Goal: Task Accomplishment & Management: Complete application form

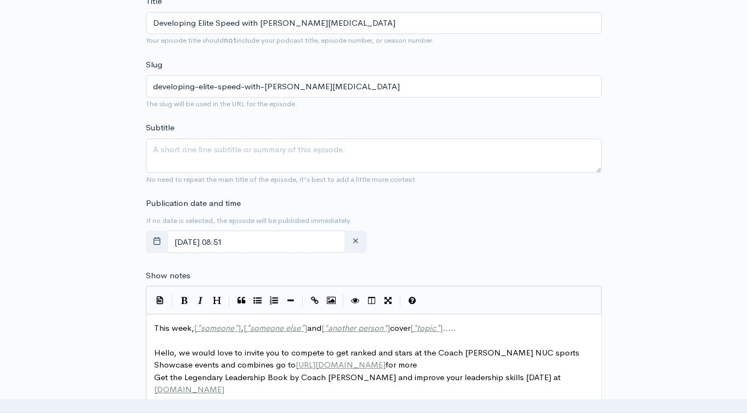
scroll to position [349, 0]
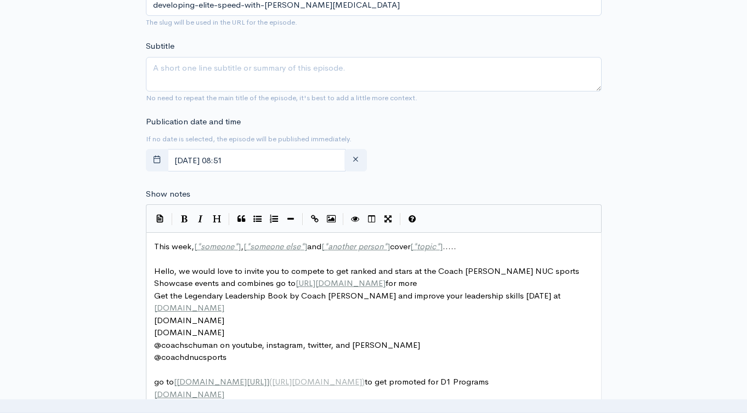
type input "Developing Elite Speed with [PERSON_NAME][MEDICAL_DATA]"
click at [269, 76] on textarea "Subtitle" at bounding box center [374, 74] width 456 height 35
paste textarea "Developing Elite Speed with [PERSON_NAME][MEDICAL_DATA]"
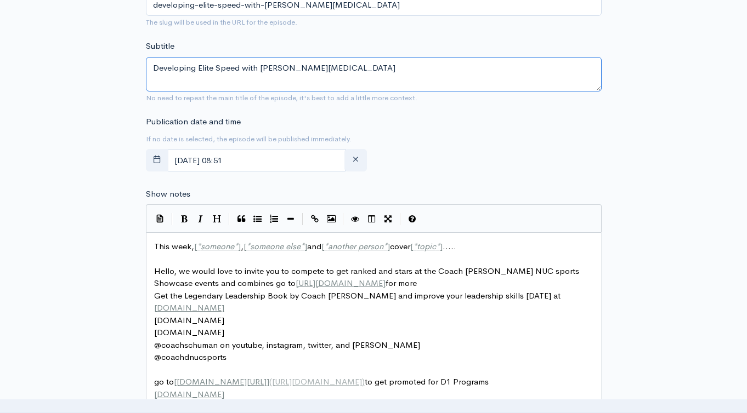
scroll to position [0, 0]
type textarea "Developing Elite Speed with [PERSON_NAME][MEDICAL_DATA]"
click at [269, 246] on span "someone else" at bounding box center [275, 246] width 50 height 10
type textarea "This week, [*someone*], [*someone else*] and [*another person*] cover [*topic*]…"
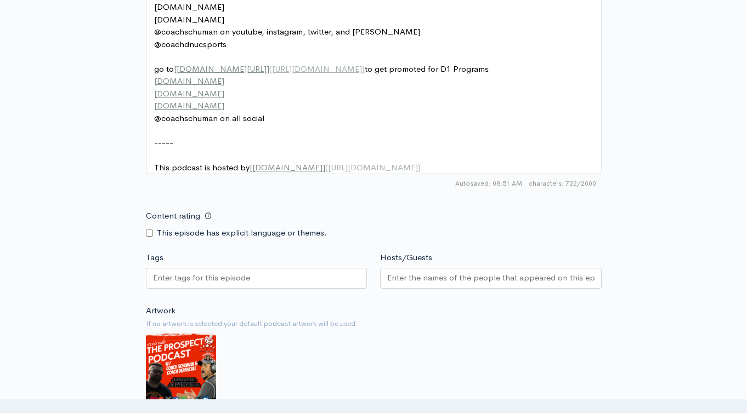
scroll to position [661, 0]
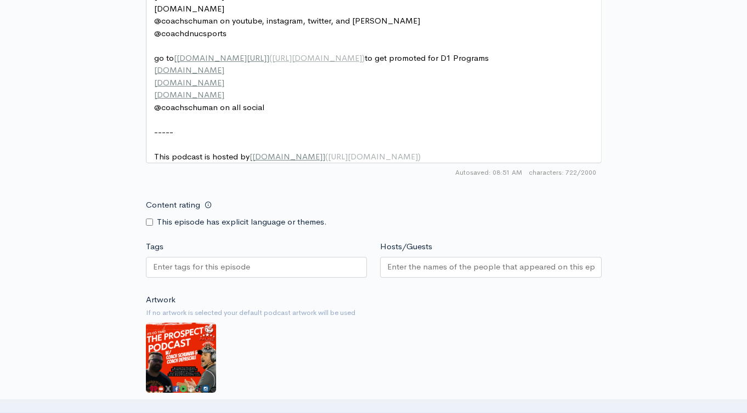
click at [303, 267] on div at bounding box center [256, 267] width 221 height 21
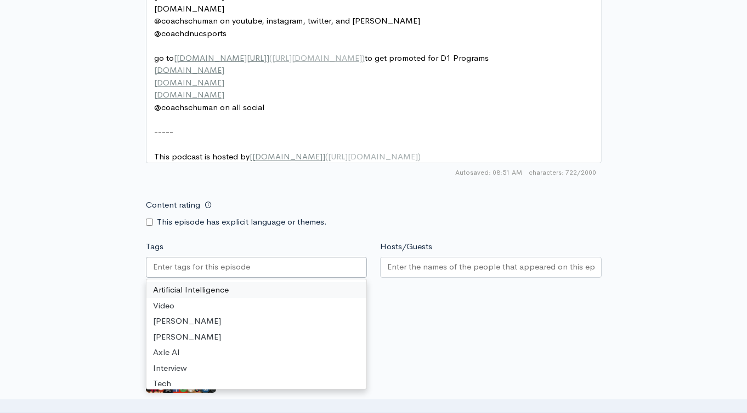
paste input "Developing Elite Speed with [PERSON_NAME][MEDICAL_DATA]"
type input "Developing Elite Speed with [PERSON_NAME][MEDICAL_DATA]"
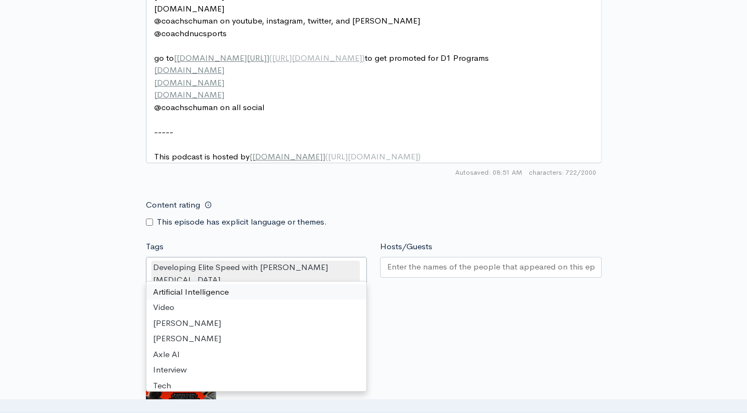
click at [430, 273] on input "Hosts/Guests" at bounding box center [490, 267] width 207 height 13
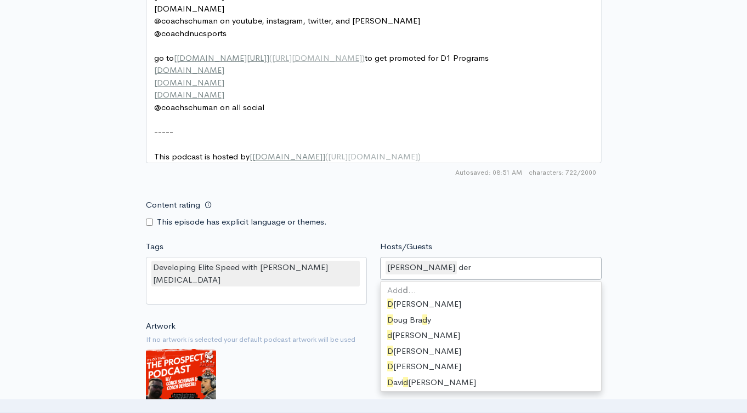
type input "dere"
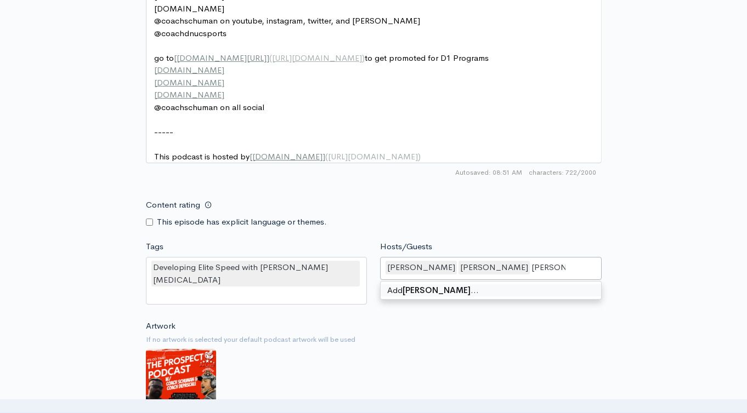
type input "[PERSON_NAME][MEDICAL_DATA]"
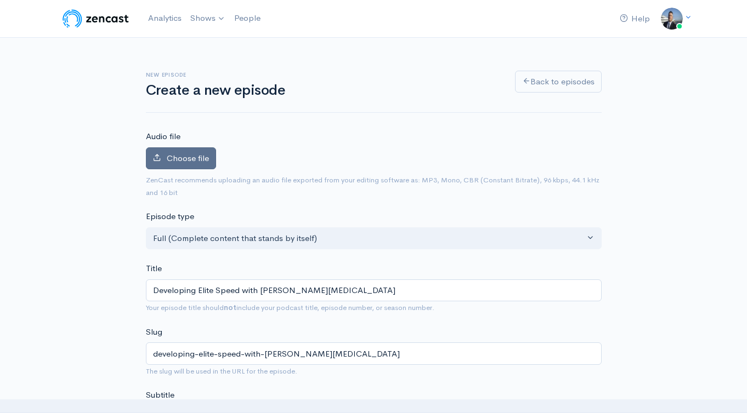
click at [199, 156] on span "Choose file" at bounding box center [188, 158] width 42 height 10
click at [0, 0] on input "Choose file" at bounding box center [0, 0] width 0 height 0
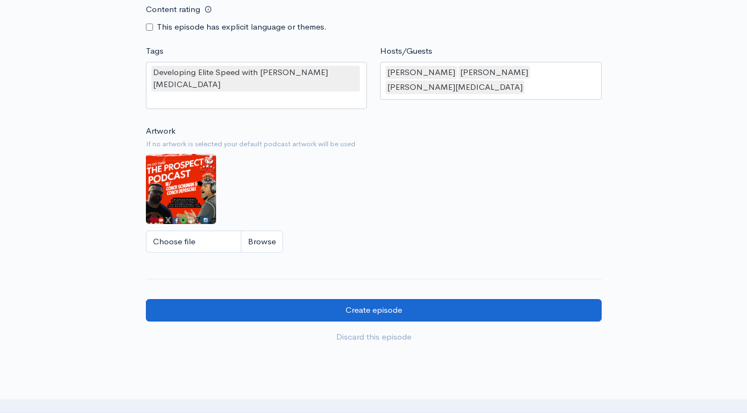
scroll to position [920, 0]
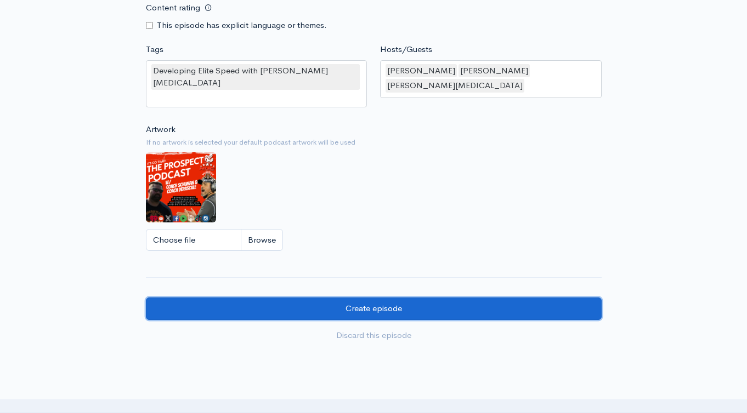
click at [537, 298] on input "Create episode" at bounding box center [374, 309] width 456 height 22
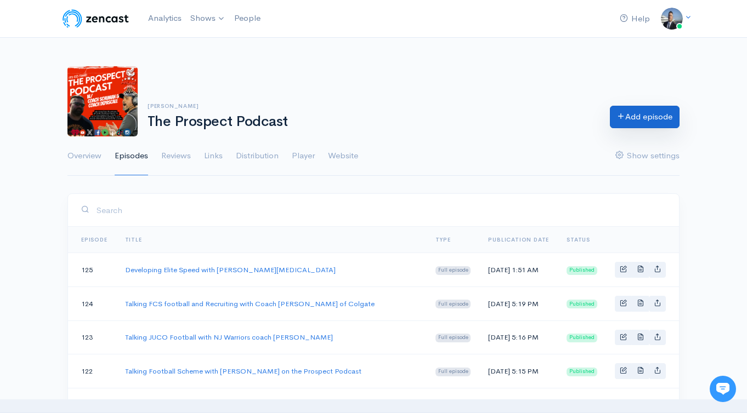
click at [625, 118] on link "Add episode" at bounding box center [645, 117] width 70 height 22
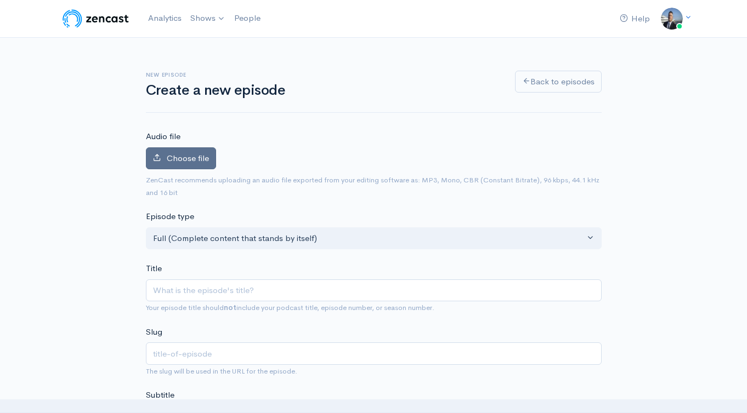
click at [177, 161] on span "Choose file" at bounding box center [188, 158] width 42 height 10
click at [0, 0] on input "Choose file" at bounding box center [0, 0] width 0 height 0
click at [194, 165] on label "Choose file" at bounding box center [181, 158] width 70 height 22
click at [0, 0] on input "Choose file" at bounding box center [0, 0] width 0 height 0
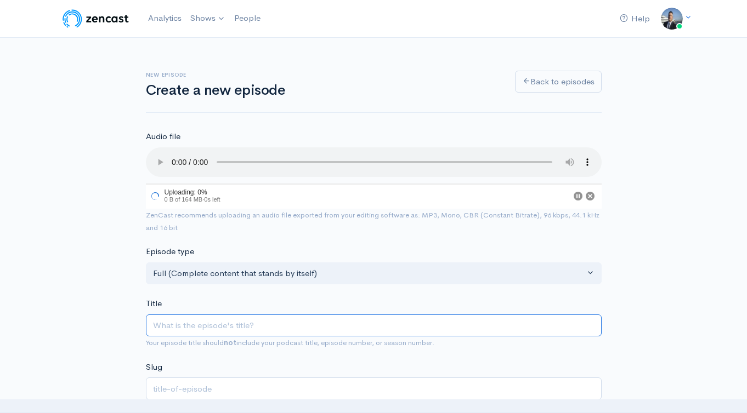
click at [253, 323] on input "Title" at bounding box center [374, 326] width 456 height 22
paste input "A conversation on Football with former Super Bowl Champion Brandon London"
type input "A conversation on Football with former Super Bowl Champion Brandon London"
type input "a-conversation-on-football-with-former-super-bowl-champion-brandon-london"
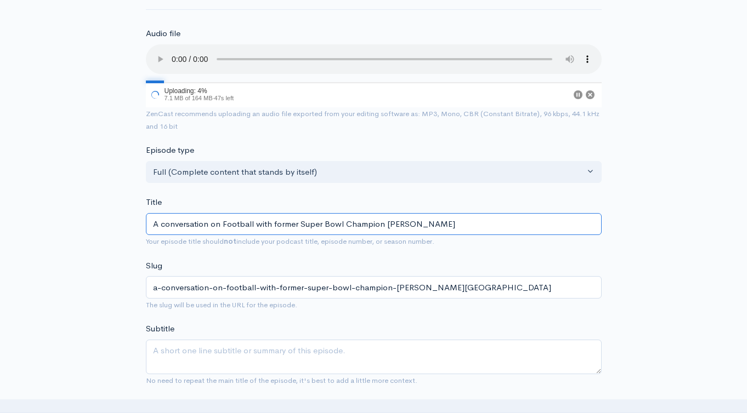
scroll to position [194, 0]
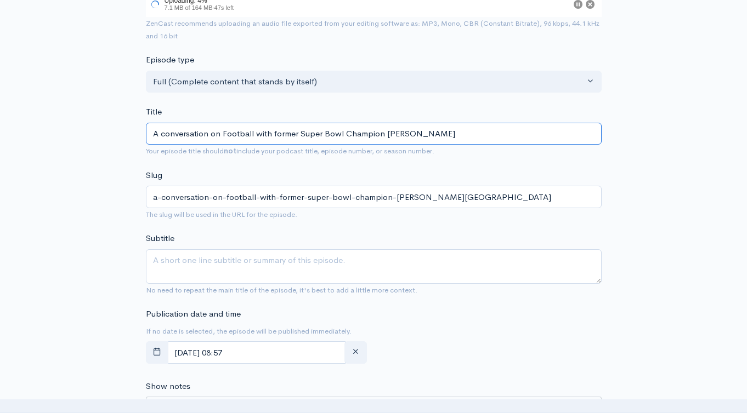
type input "A conversation on Football with former Super Bowl Champion Brandon London"
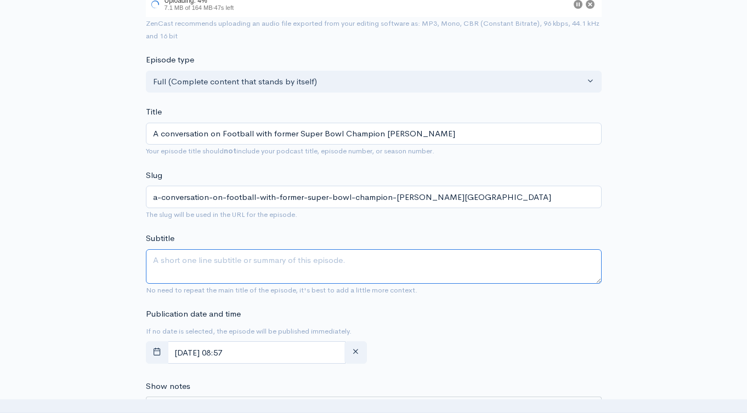
click at [302, 253] on textarea "Subtitle" at bounding box center [374, 266] width 456 height 35
paste textarea "A conversation on Football with former Super Bowl Champion Brandon London"
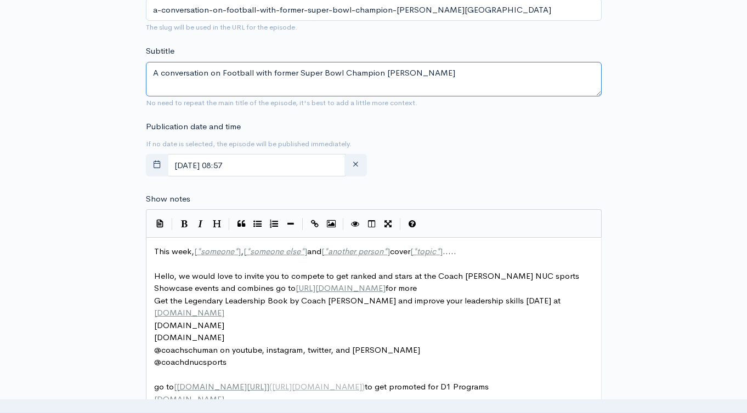
scroll to position [424, 0]
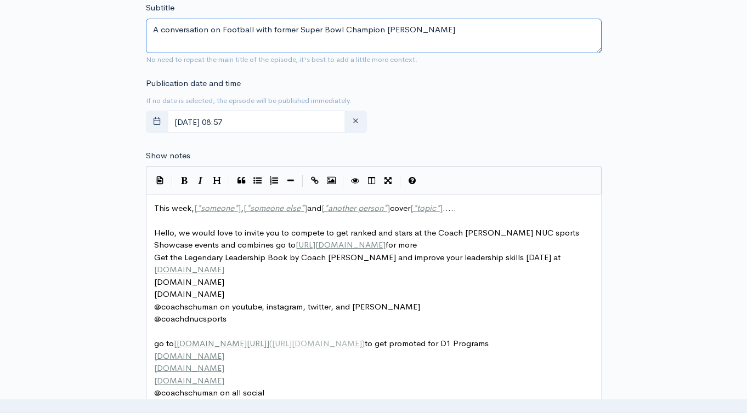
type textarea "A conversation on Football with former Super Bowl Champion Brandon London"
click at [166, 203] on span "This week, [ * someone * ] , [ * someone else * ] and [ * another person * ] co…" at bounding box center [305, 208] width 302 height 10
type textarea "This week, [*someone*], [*someone else*] and [*another person*] cover [*topic*]…"
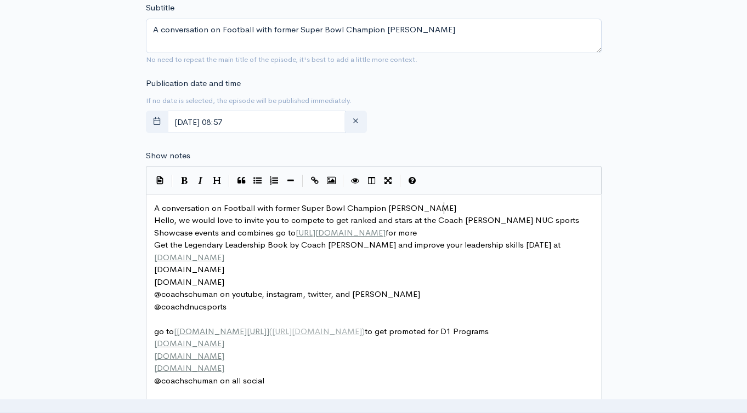
scroll to position [766, 0]
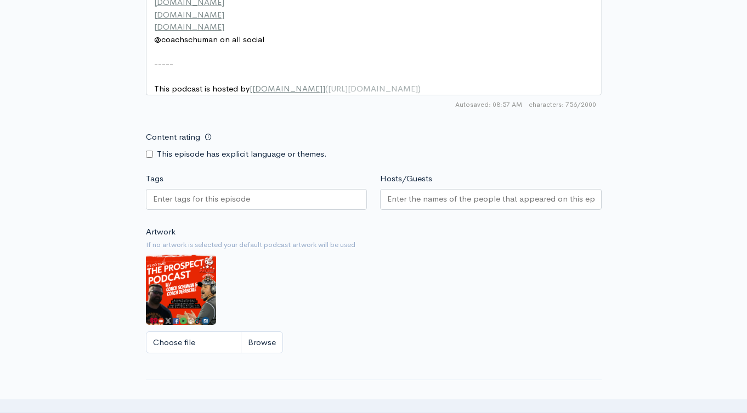
click at [288, 208] on div at bounding box center [256, 199] width 221 height 21
paste input "A conversation on Football with former Super Bowl Champion Brandon London"
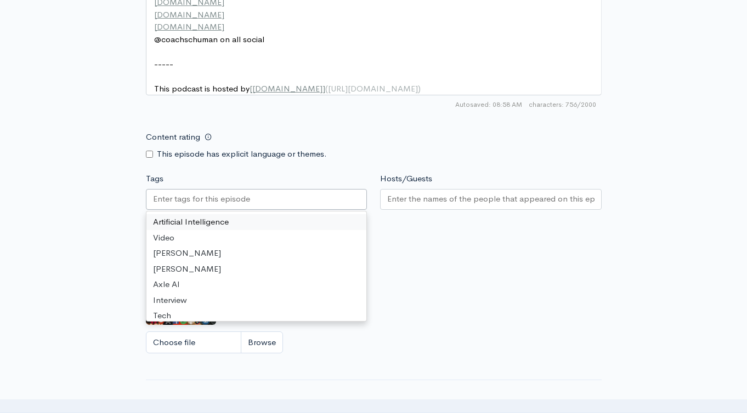
type input "A conversation on Football with former Super Bowl Champion Brandon London"
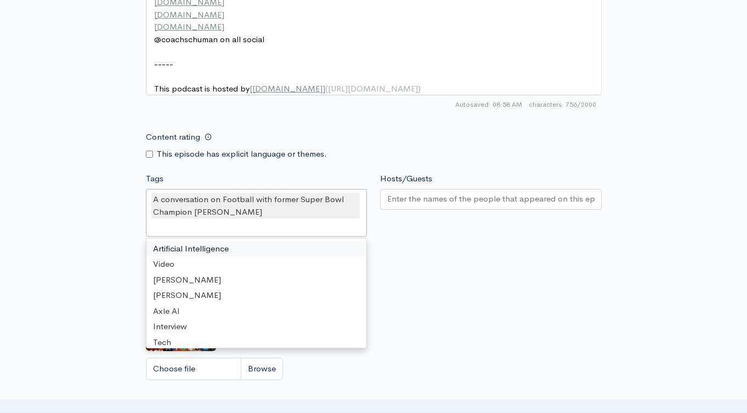
scroll to position [0, 0]
click at [402, 206] on input "Hosts/Guests" at bounding box center [490, 199] width 207 height 13
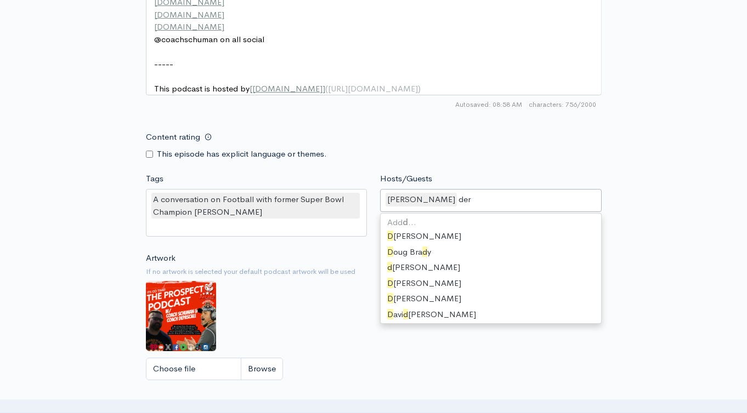
type input "dere"
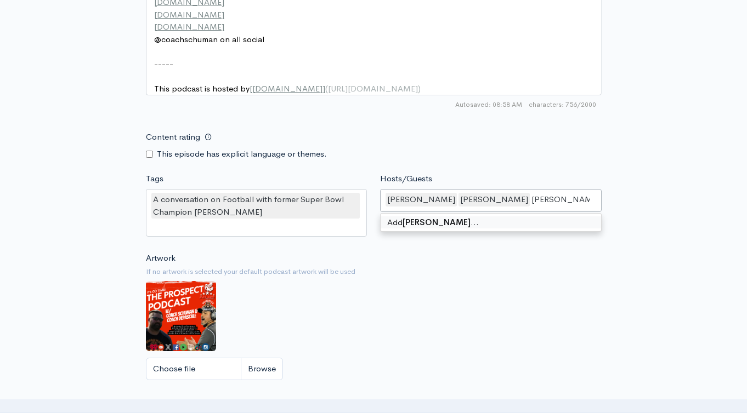
type input "Brandon London"
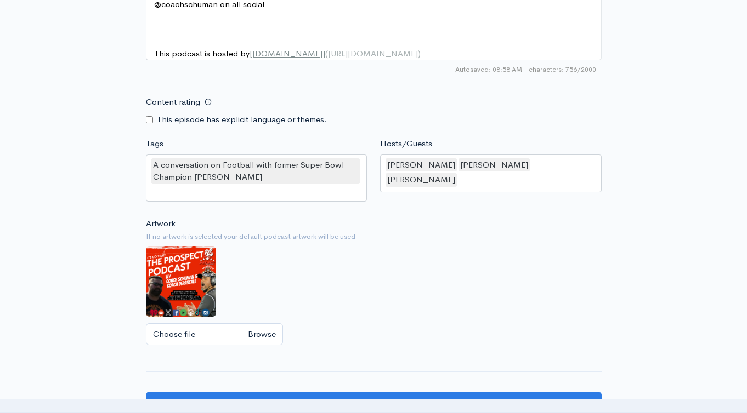
scroll to position [935, 0]
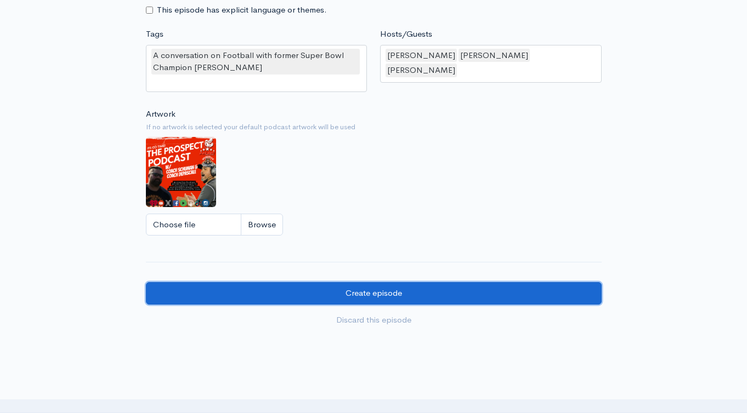
click at [449, 305] on input "Create episode" at bounding box center [374, 293] width 456 height 22
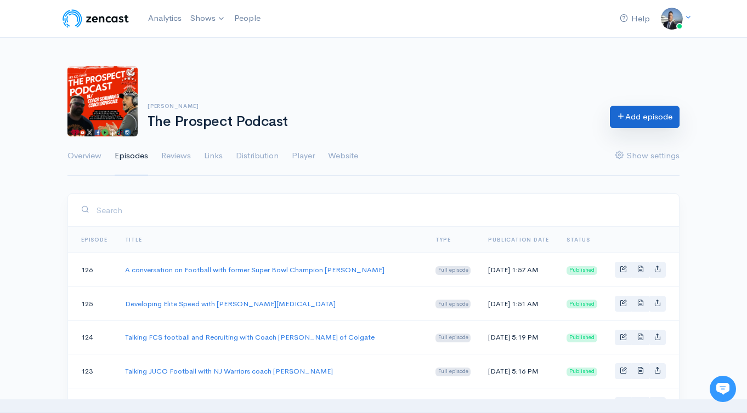
click at [634, 115] on link "Add episode" at bounding box center [645, 117] width 70 height 22
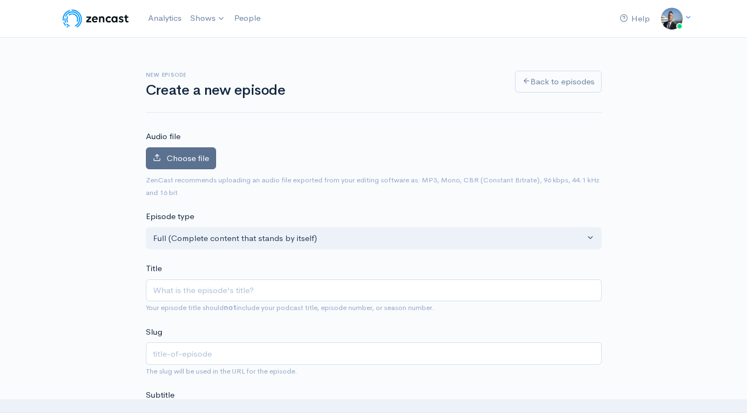
click at [193, 160] on span "Choose file" at bounding box center [188, 158] width 42 height 10
click at [0, 0] on input "Choose file" at bounding box center [0, 0] width 0 height 0
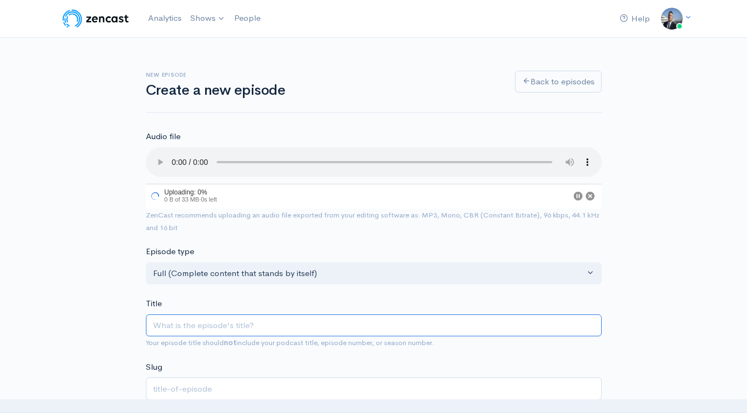
click at [366, 325] on input "Title" at bounding box center [374, 326] width 456 height 22
paste input "A Conversation on Football And Positivity [PERSON_NAME]"
type input "A Conversation on Football And Positivity [PERSON_NAME]"
type input "a-conversation-on-football-and-positivity-scott-wisniewski"
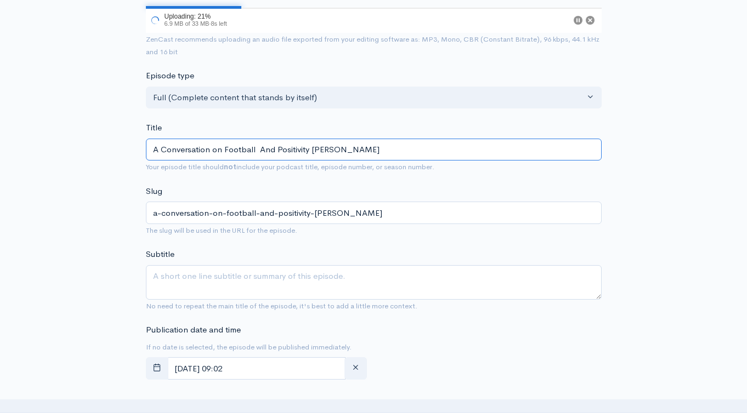
scroll to position [180, 0]
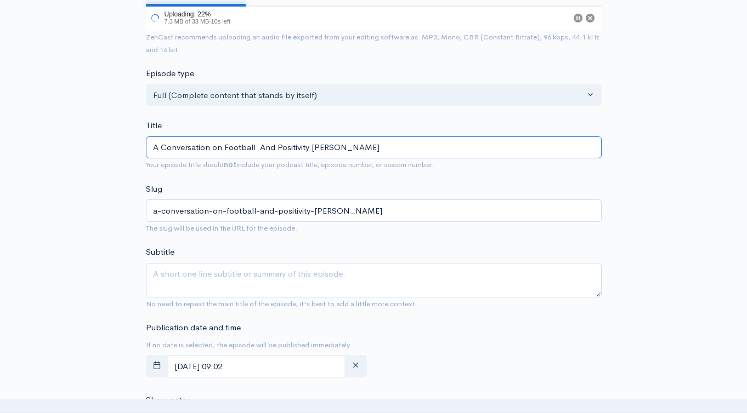
type input "A Conversation on Football And Positivity [PERSON_NAME]"
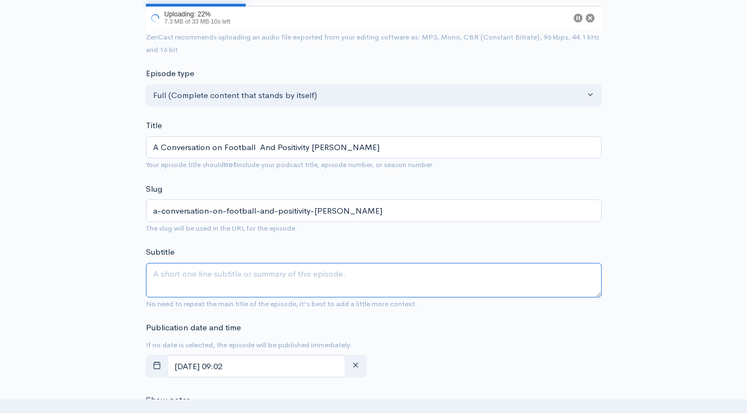
click at [336, 285] on textarea "Subtitle" at bounding box center [374, 280] width 456 height 35
paste textarea "A Conversation on Football And Positivity [PERSON_NAME]"
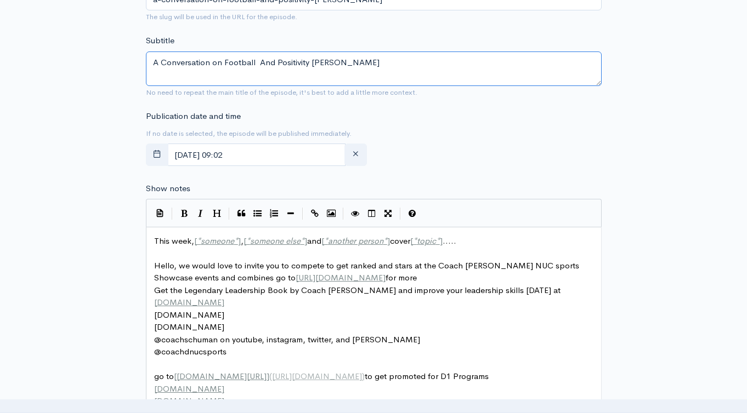
scroll to position [492, 0]
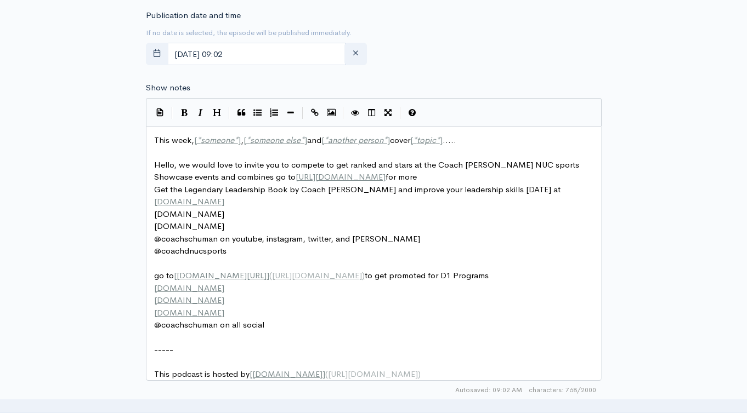
type textarea "A Conversation on Football And Positivity [PERSON_NAME]"
click at [189, 141] on span "This week, [ * someone * ] , [ * someone else * ] and [ * another person * ] co…" at bounding box center [305, 140] width 302 height 10
type textarea "This week, [*someone*], [*someone else*] and [*another person*] cover [*topic*]…"
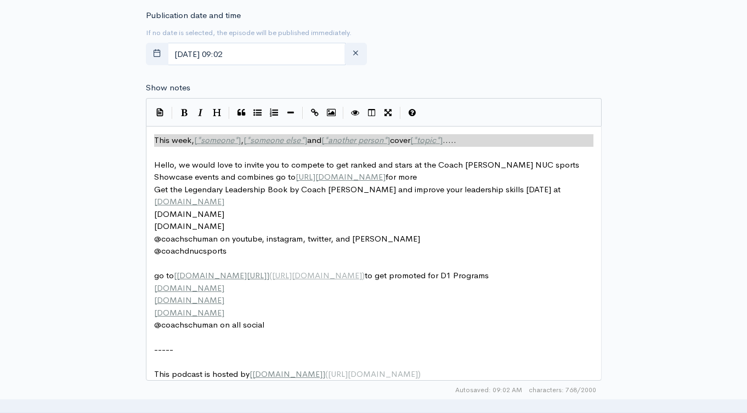
paste textarea
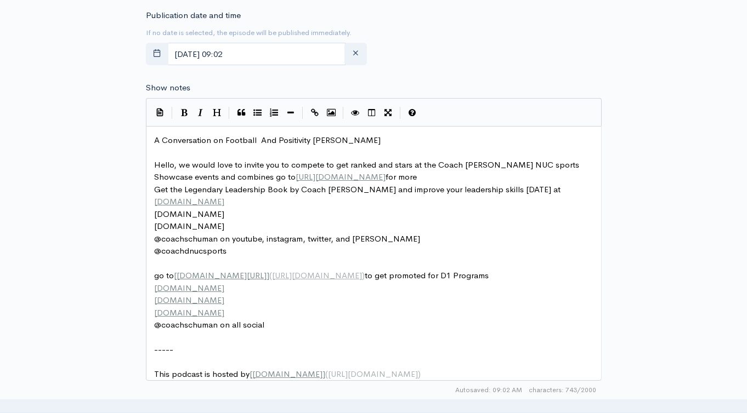
scroll to position [728, 0]
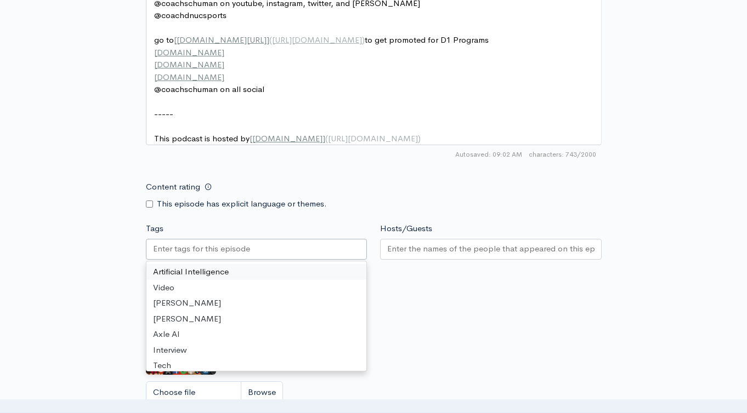
click at [285, 256] on div at bounding box center [256, 249] width 221 height 21
paste input "A Conversation on Football And Positivity [PERSON_NAME]"
type input "A Conversation on Football And Positivity [PERSON_NAME]"
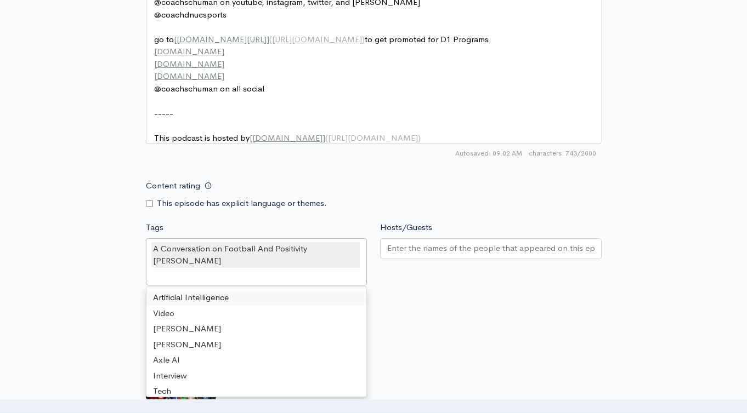
scroll to position [0, 0]
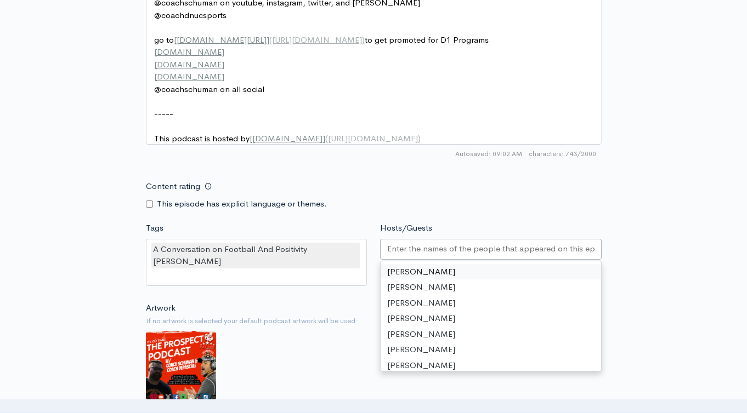
click at [413, 255] on input "Hosts/Guests" at bounding box center [490, 249] width 207 height 13
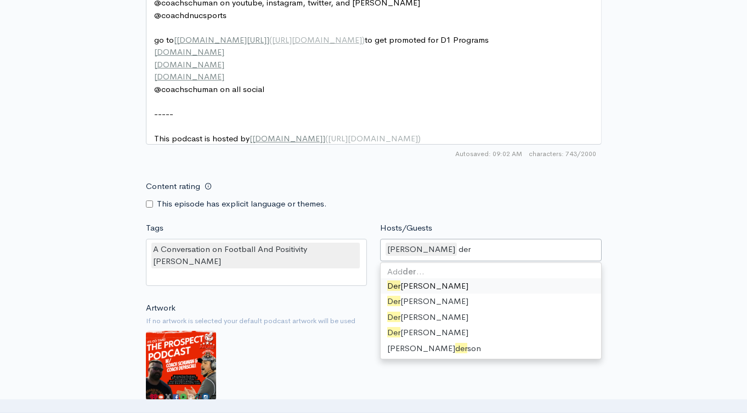
type input "dere"
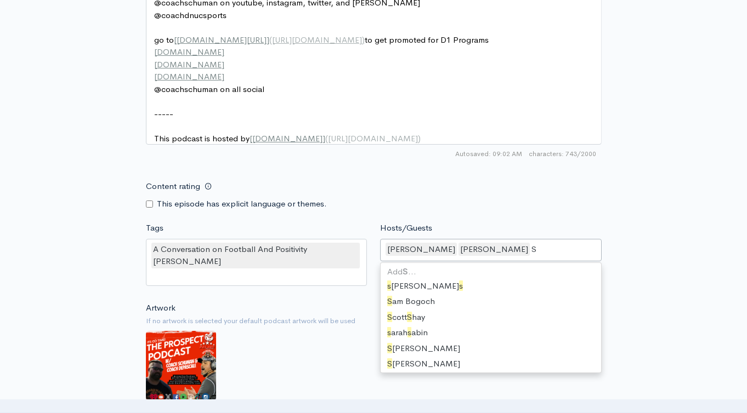
scroll to position [708, 0]
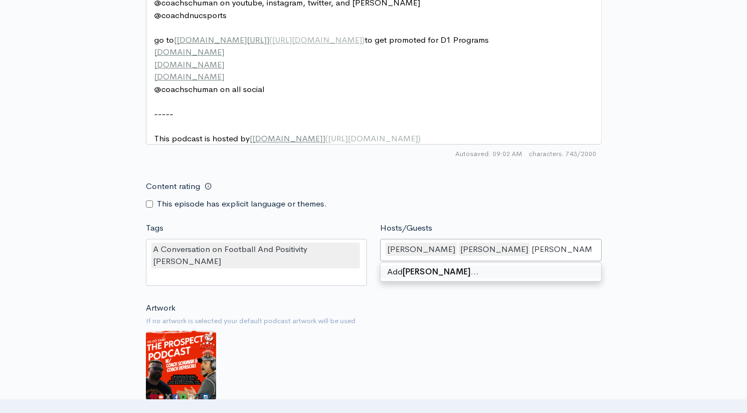
type input "[PERSON_NAME]"
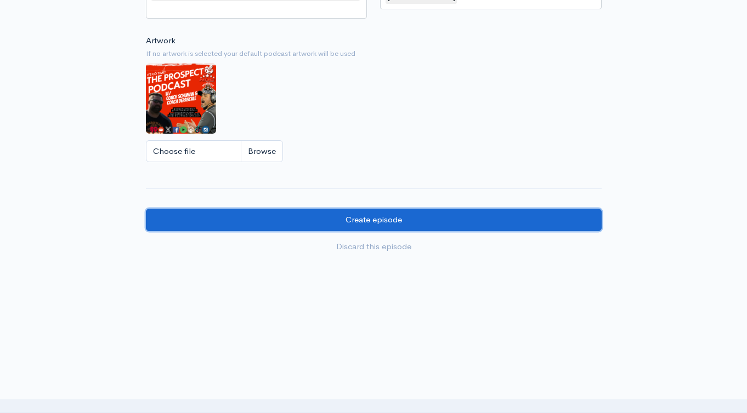
click at [383, 226] on input "Create episode" at bounding box center [374, 220] width 456 height 22
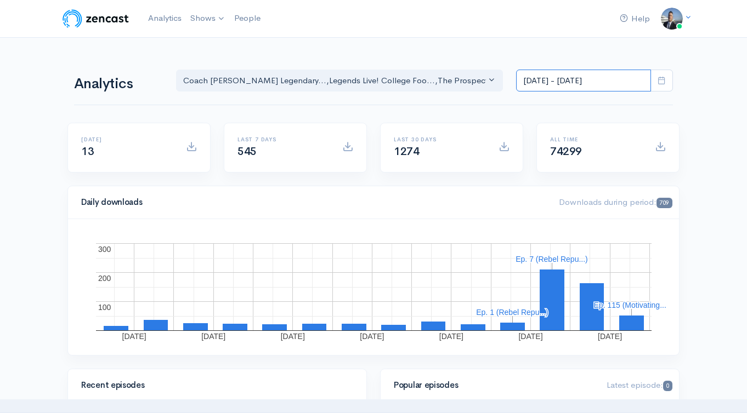
click at [571, 76] on input "[DATE] - [DATE]" at bounding box center [583, 81] width 135 height 22
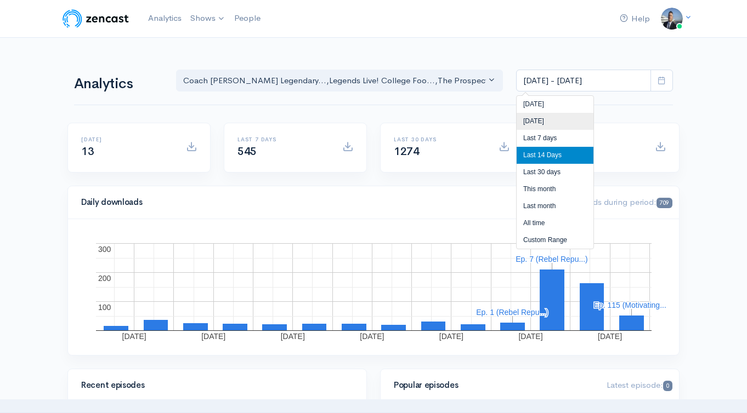
click at [557, 121] on li "[DATE]" at bounding box center [554, 121] width 77 height 17
type input "[DATE] - [DATE]"
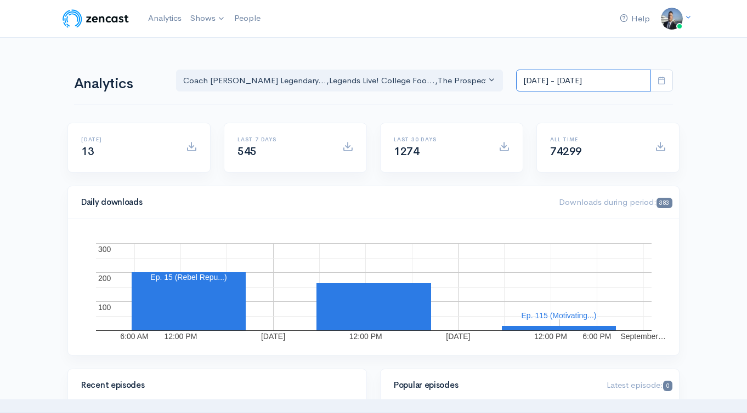
click at [583, 87] on input "[DATE] - [DATE]" at bounding box center [583, 81] width 135 height 22
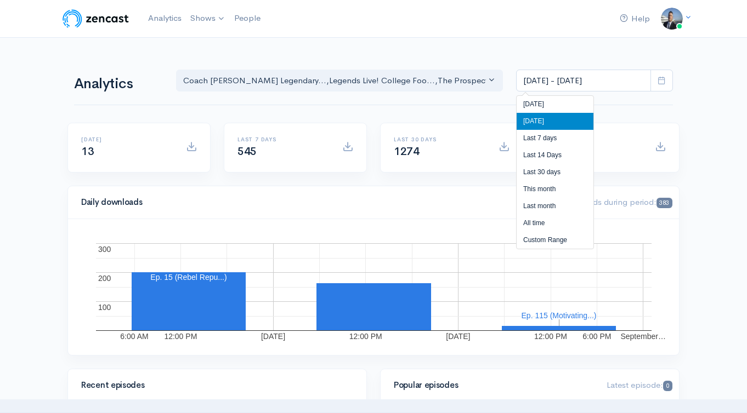
click at [567, 117] on li "Yesterday" at bounding box center [554, 121] width 77 height 17
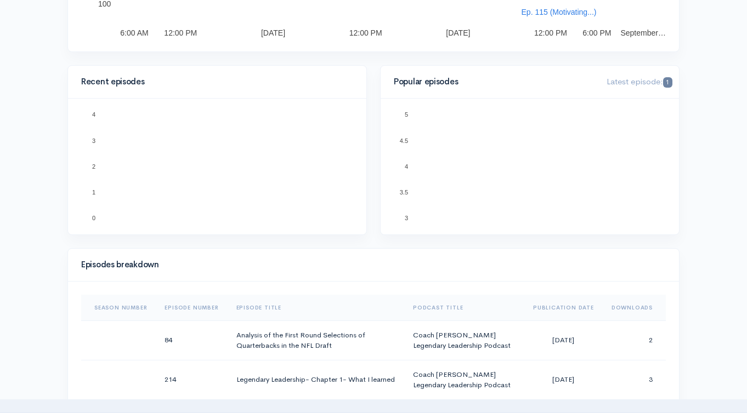
scroll to position [435, 0]
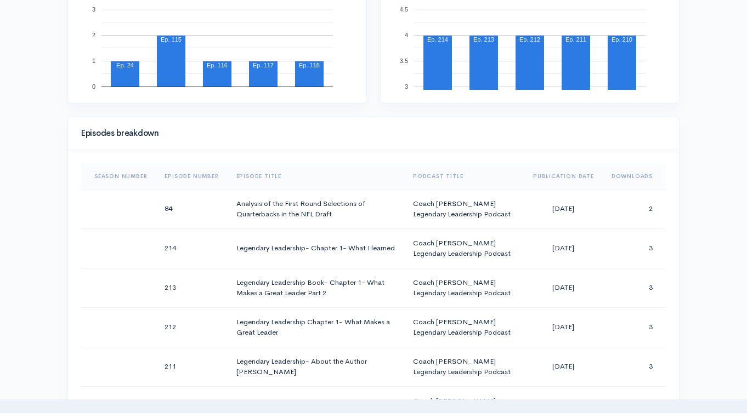
click at [627, 175] on th "Downloads" at bounding box center [633, 176] width 63 height 26
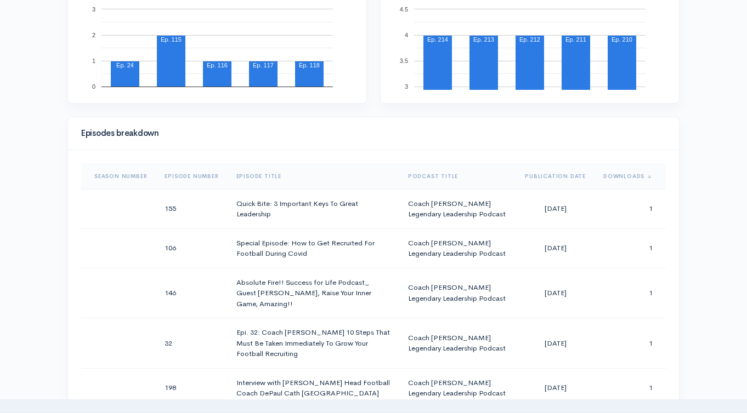
click at [628, 174] on th "Downloads" at bounding box center [629, 176] width 71 height 26
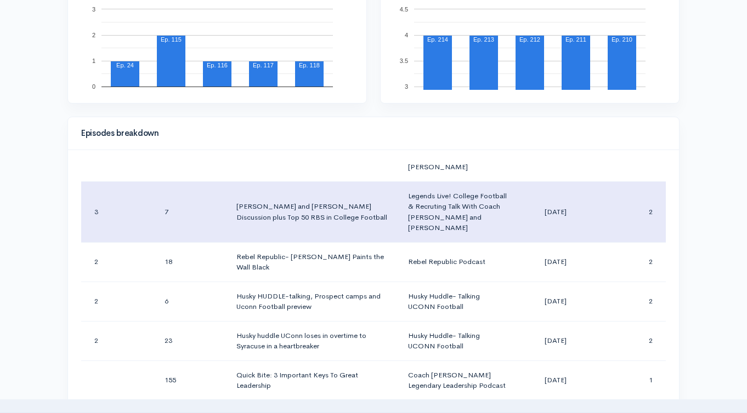
scroll to position [2922, 0]
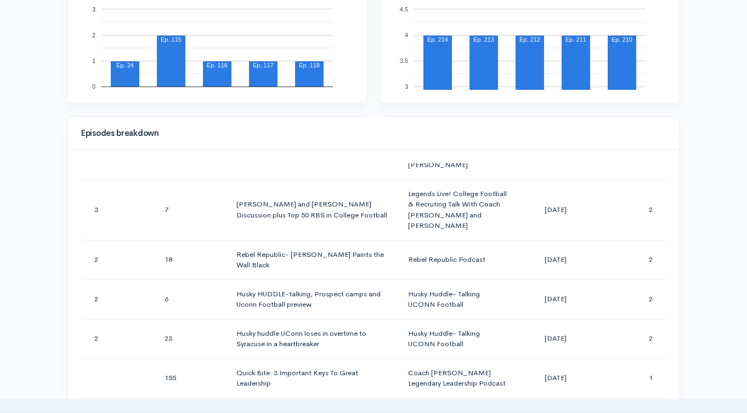
click at [695, 107] on div "Help Notifications View all Your profile Team settings Coach Schuman Sports and…" at bounding box center [373, 342] width 747 height 1554
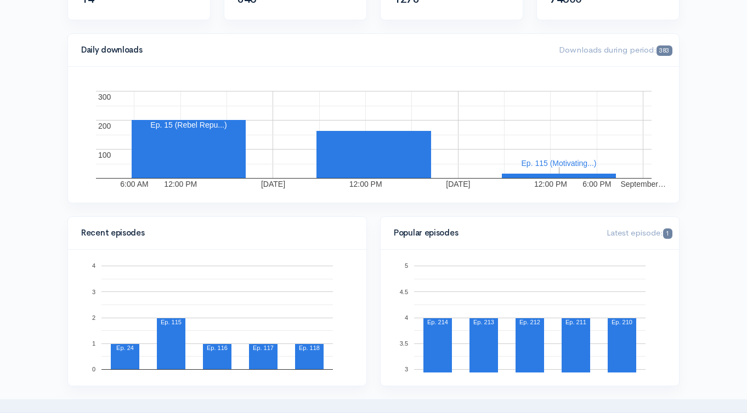
scroll to position [0, 0]
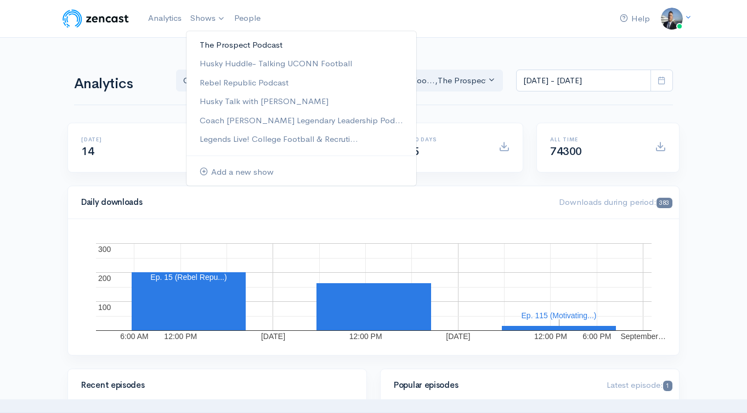
click at [213, 41] on link "The Prospect Podcast" at bounding box center [301, 45] width 230 height 19
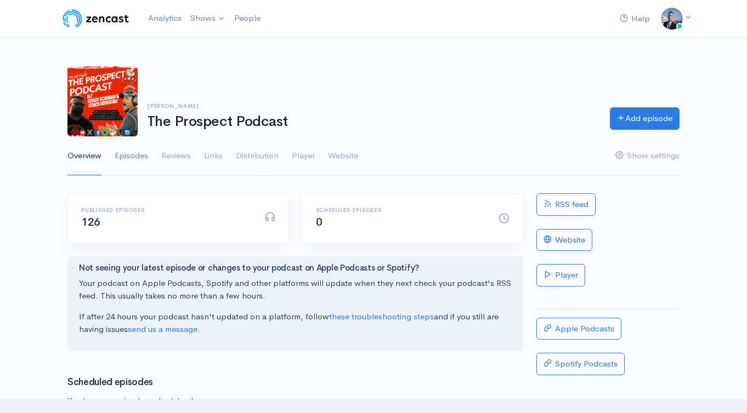
click at [131, 152] on link "Episodes" at bounding box center [131, 156] width 33 height 39
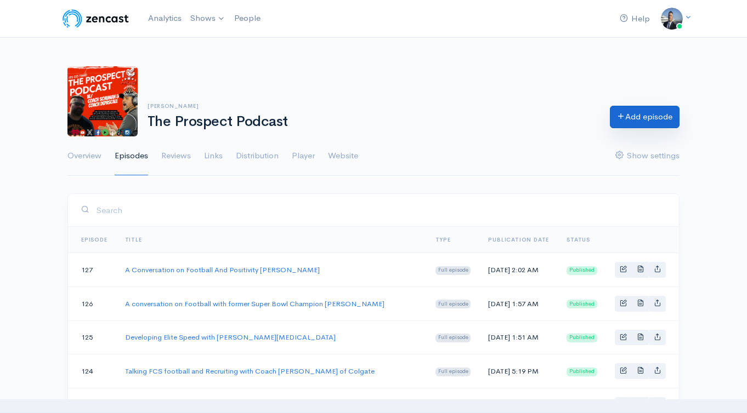
click at [636, 122] on link "Add episode" at bounding box center [645, 117] width 70 height 22
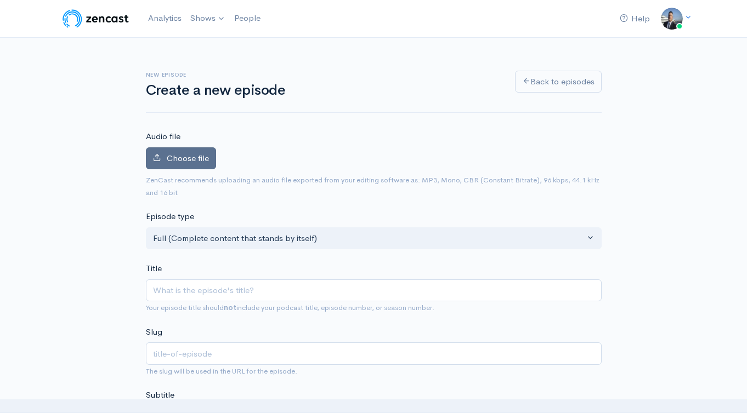
click at [190, 162] on span "Choose file" at bounding box center [188, 158] width 42 height 10
click at [0, 0] on input "Choose file" at bounding box center [0, 0] width 0 height 0
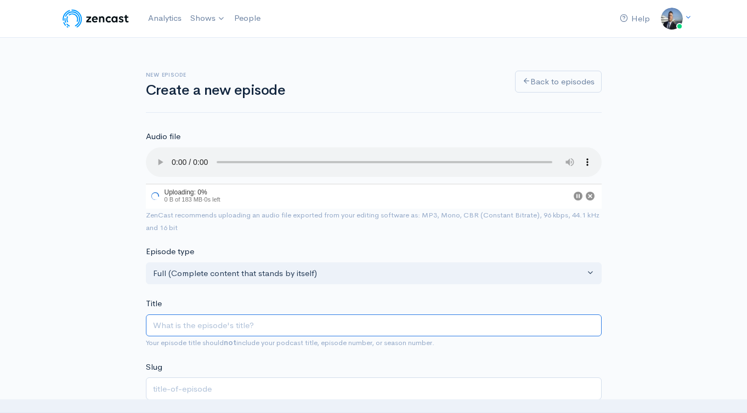
click at [322, 329] on input "Title" at bounding box center [374, 326] width 456 height 22
paste input "Developing elite running backs with [PERSON_NAME] RB coach to NFL superstars"
type input "Developing elite running backs with [PERSON_NAME] RB coach to NFL superstars"
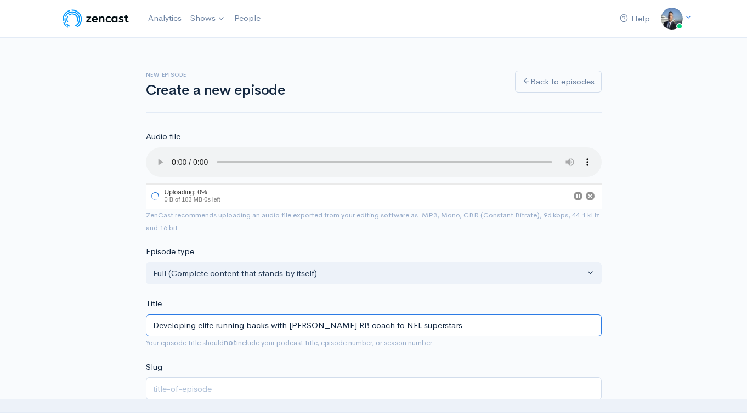
type input "developing-elite-running-backs-with-jerry-seymour-rb-coach-to-nfl-superstars"
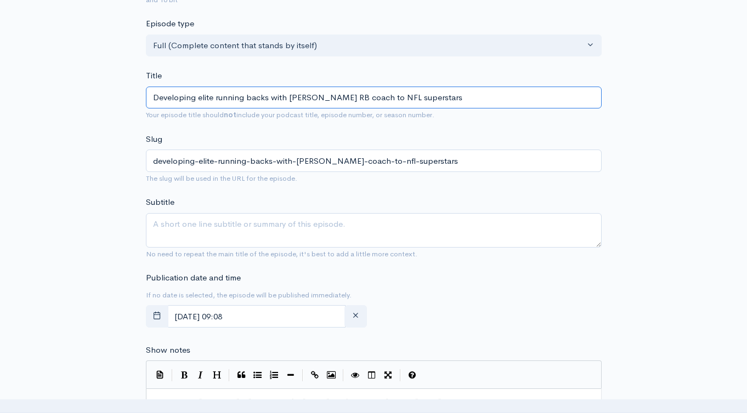
scroll to position [231, 0]
type input "Developing elite running backs with [PERSON_NAME] RB coach to NFL superstars"
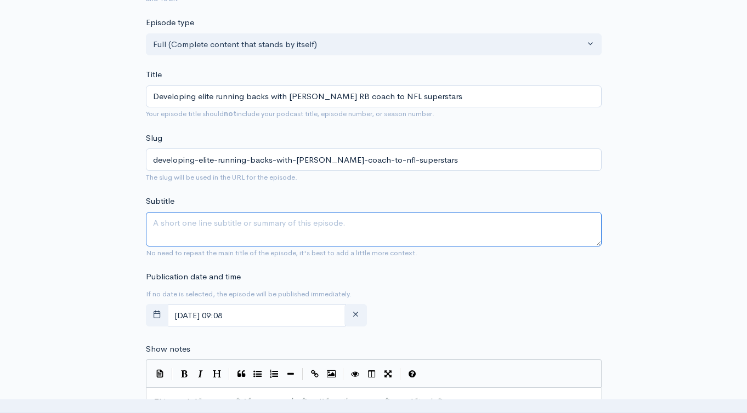
click at [277, 230] on textarea "Subtitle" at bounding box center [374, 229] width 456 height 35
paste textarea "Developing elite running backs with [PERSON_NAME] RB coach to NFL superstars"
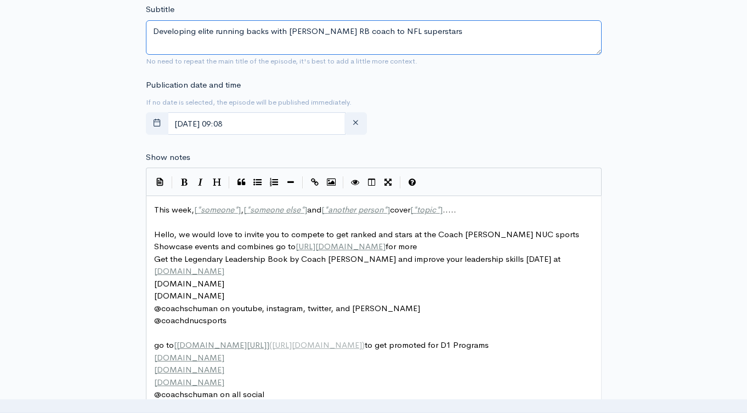
scroll to position [463, 0]
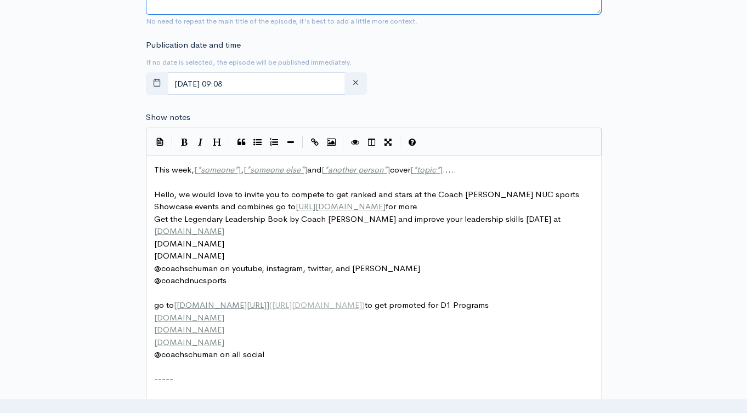
type textarea "Developing elite running backs with [PERSON_NAME] RB coach to NFL superstars"
click at [213, 168] on span "someone" at bounding box center [217, 169] width 33 height 10
type textarea "This week, [*someone*], [*someone else*] and [*another person*] cover [*topic*]…"
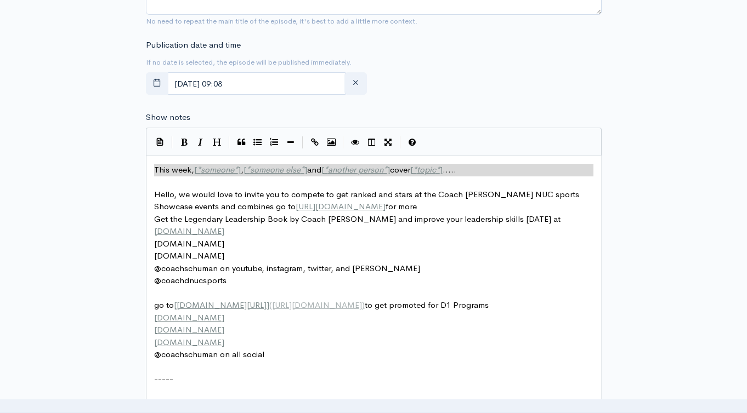
paste textarea
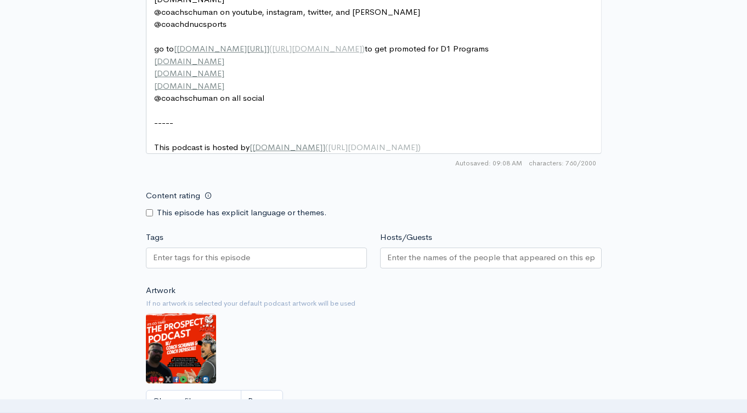
scroll to position [825, 0]
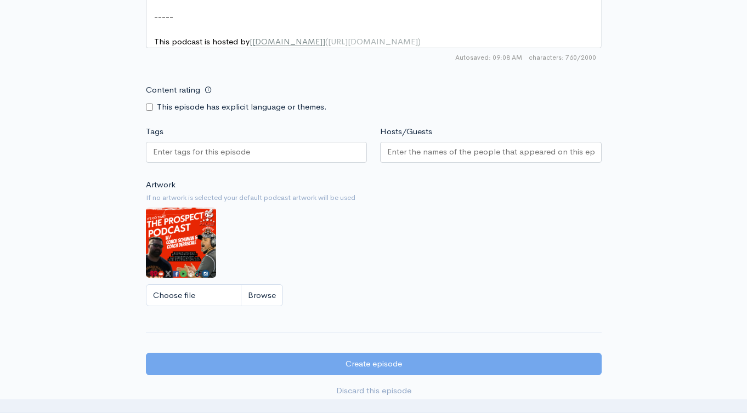
click at [237, 158] on input "Tags" at bounding box center [202, 152] width 99 height 13
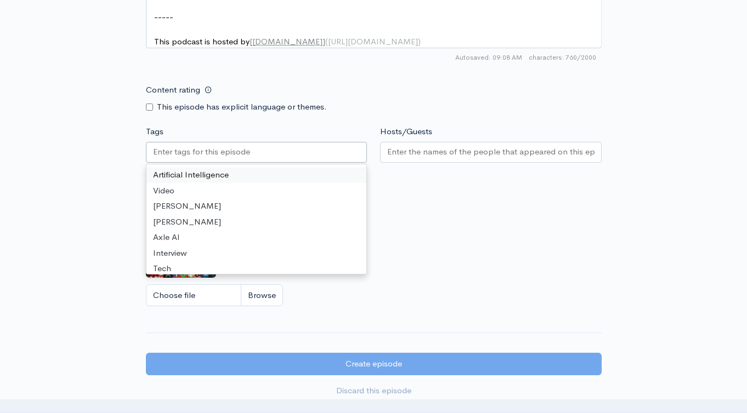
paste input "Developing elite running backs with [PERSON_NAME] RB coach to NFL superstars"
type input "Developing elite running backs with [PERSON_NAME] RB coach to NFL superstars"
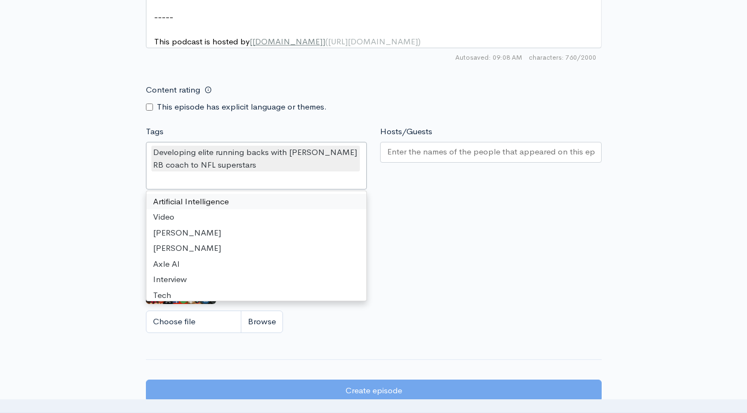
scroll to position [0, 0]
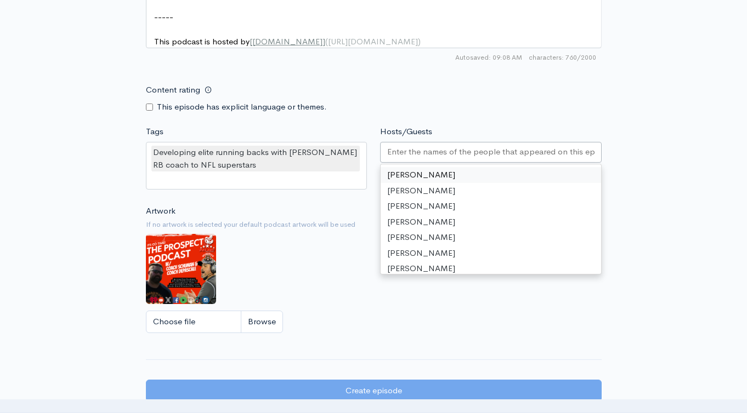
click at [407, 158] on input "Hosts/Guests" at bounding box center [490, 152] width 207 height 13
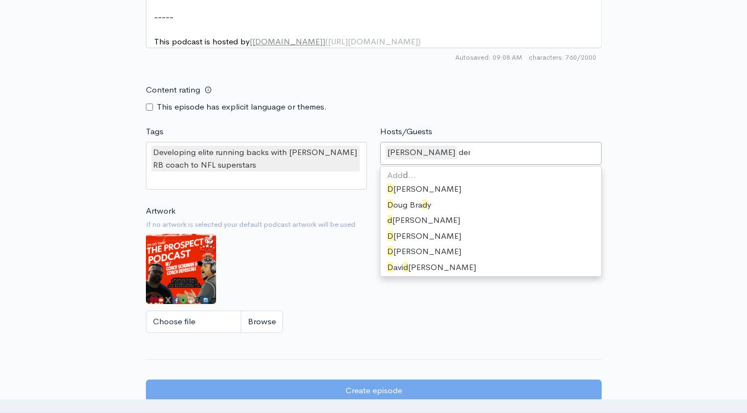
type input "dere"
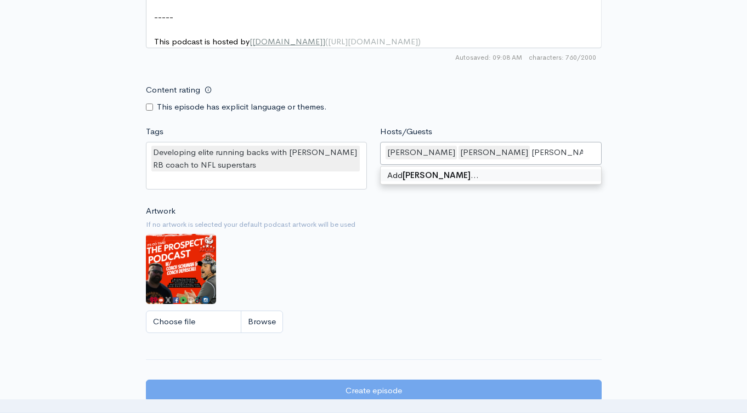
type input "[PERSON_NAME]"
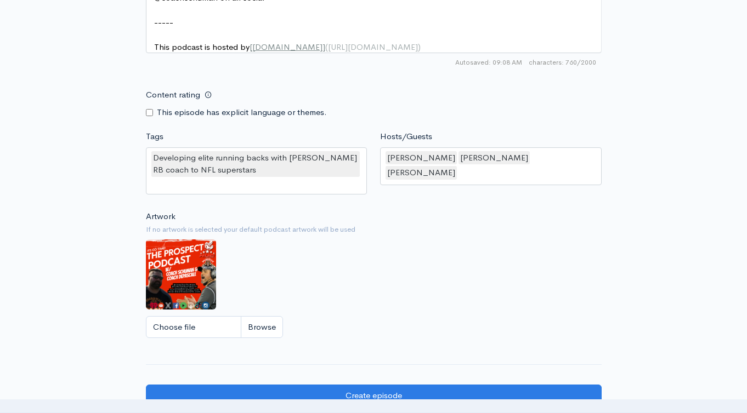
scroll to position [909, 0]
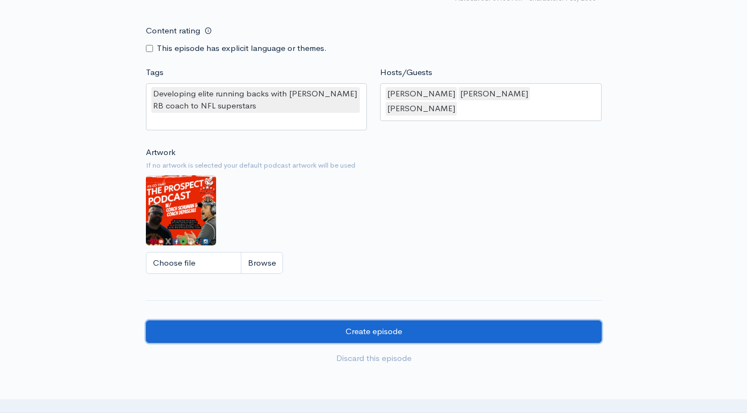
click at [449, 337] on input "Create episode" at bounding box center [374, 332] width 456 height 22
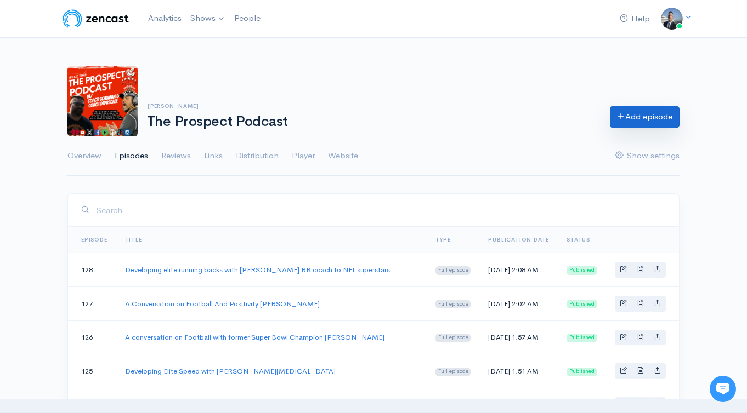
click at [644, 115] on link "Add episode" at bounding box center [645, 117] width 70 height 22
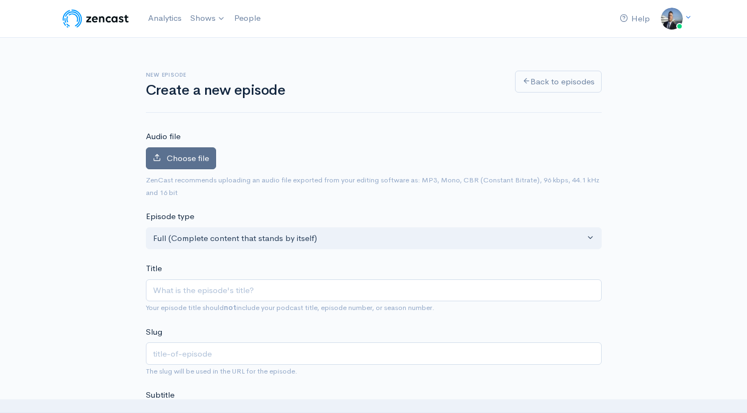
click at [186, 162] on span "Choose file" at bounding box center [188, 158] width 42 height 10
click at [0, 0] on input "Choose file" at bounding box center [0, 0] width 0 height 0
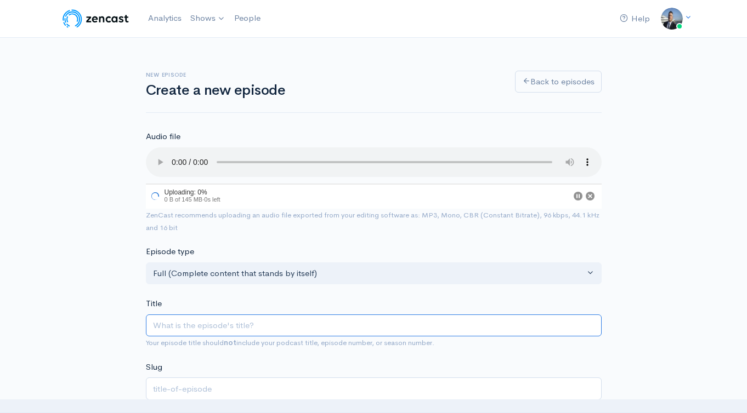
click at [297, 322] on input "Title" at bounding box center [374, 326] width 456 height 22
paste input "Developing Elite Mindset with Super Bowl Champ and HS Coach [PERSON_NAME]"
type input "Developing Elite Mindset with Super Bowl Champ and HS Coach [PERSON_NAME]"
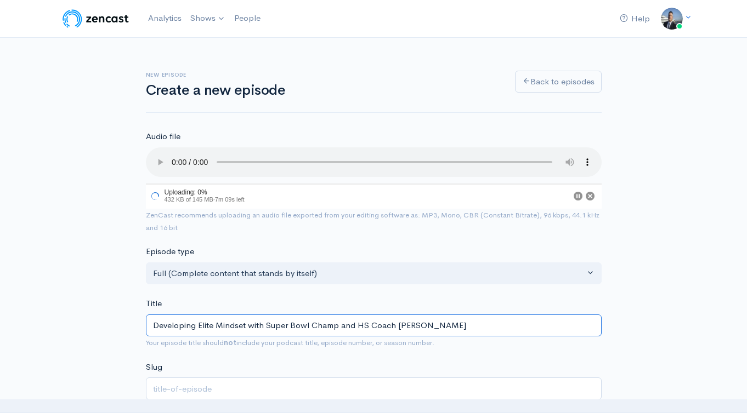
type input "developing-elite-mindset-with-super-bowl-champ-and-hs-coach-rich-seubert"
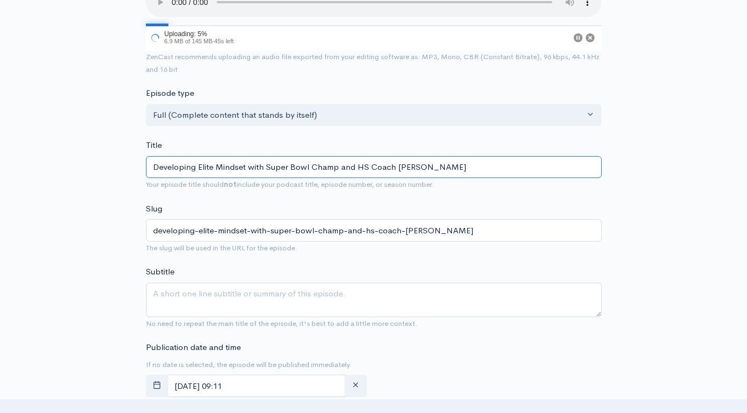
scroll to position [188, 0]
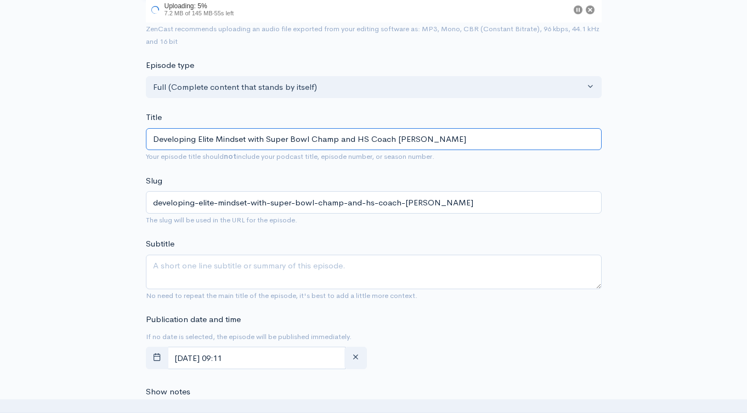
type input "Developing Elite Mindset with Super Bowl Champ and HS Coach [PERSON_NAME]"
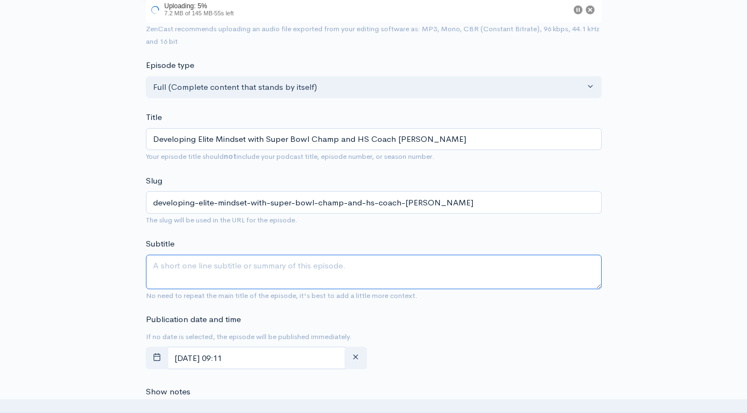
click at [301, 272] on textarea "Subtitle" at bounding box center [374, 272] width 456 height 35
paste textarea "Developing Elite Mindset with Super Bowl Champ and HS Coach [PERSON_NAME]"
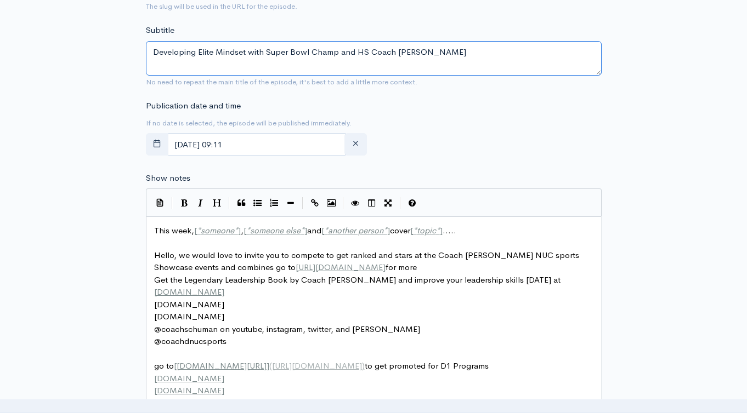
scroll to position [411, 0]
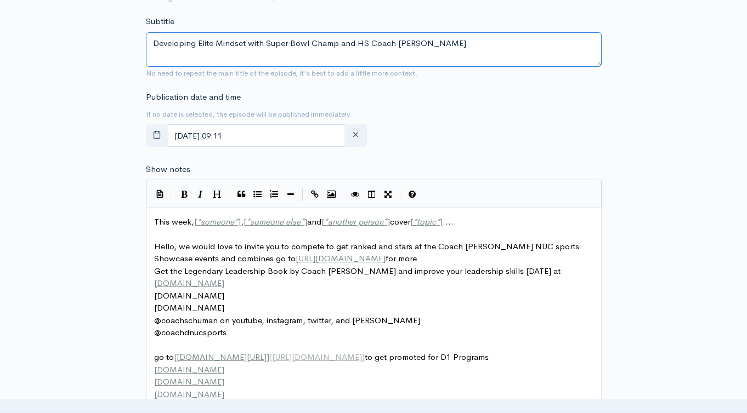
type textarea "Developing Elite Mindset with Super Bowl Champ and HS Coach [PERSON_NAME]"
click at [166, 218] on span "This week, [ * someone * ] , [ * someone else * ] and [ * another person * ] co…" at bounding box center [305, 222] width 302 height 10
click at [167, 218] on span "This week, [ * someone * ] , [ * someone else * ] and [ * another person * ] co…" at bounding box center [305, 222] width 302 height 10
type textarea "This"
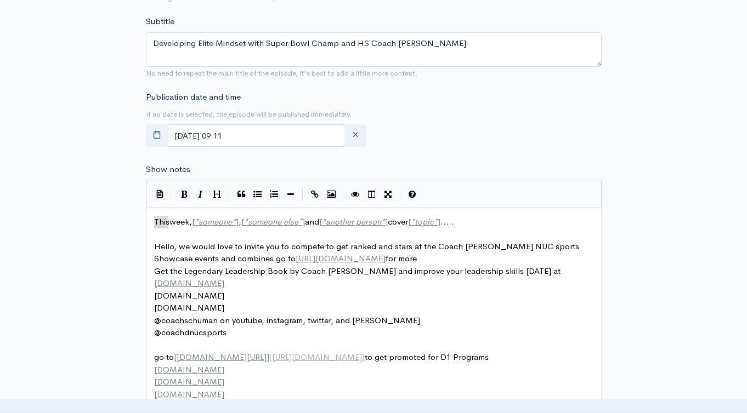
paste textarea
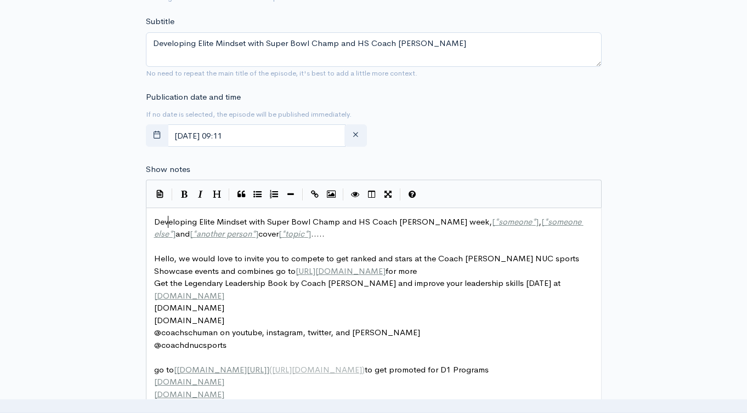
click at [167, 219] on span "Developing Elite Mindset with Super Bowl Champ and HS Coach Rich Seubert week, …" at bounding box center [368, 228] width 429 height 23
type textarea "Developing Elite Mindset with Super Bowl Champ and HS Coach Rich Seubert week, …"
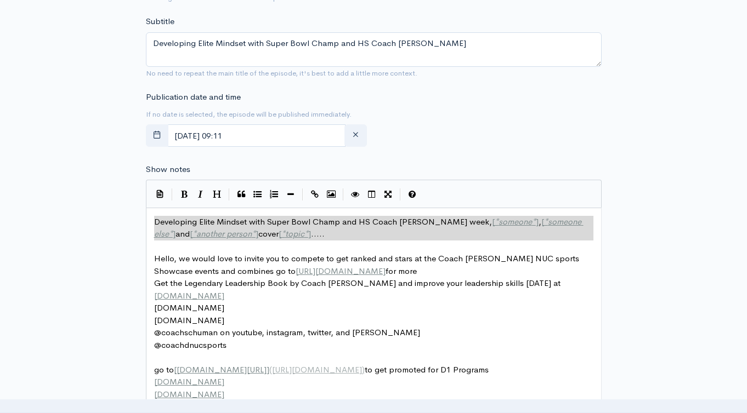
paste textarea
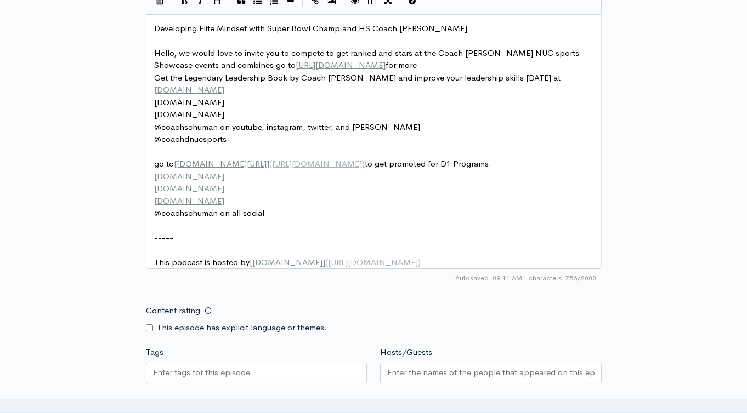
scroll to position [632, 0]
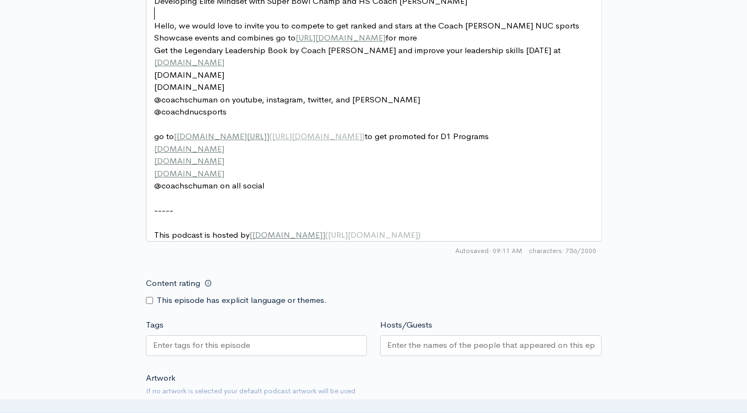
click at [292, 345] on div at bounding box center [256, 345] width 221 height 21
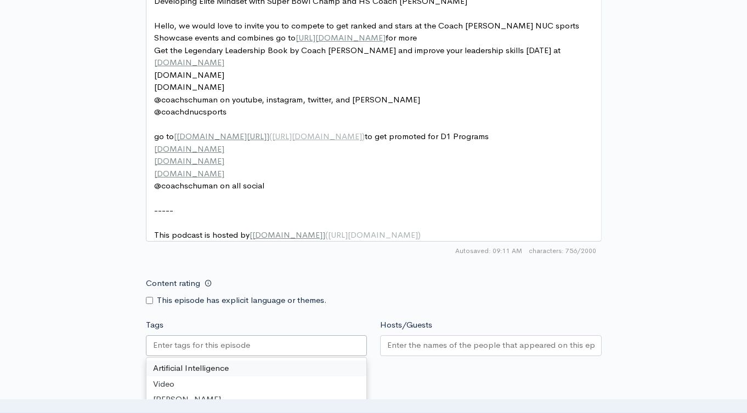
paste input "Developing Elite Mindset with Super Bowl Champ and HS Coach [PERSON_NAME]"
type input "Developing Elite Mindset with Super Bowl Champ and HS Coach [PERSON_NAME]"
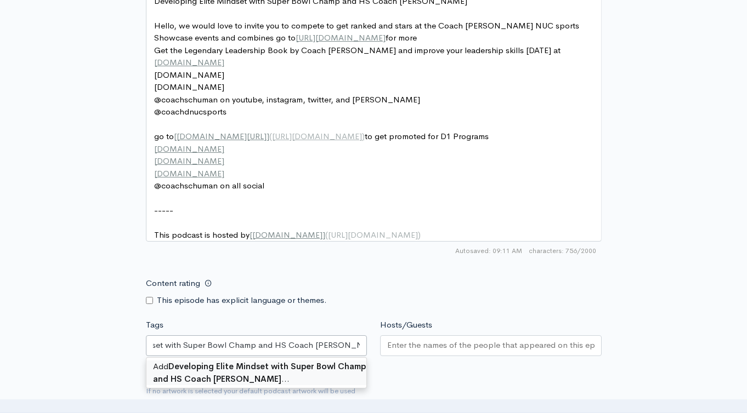
drag, startPoint x: 309, startPoint y: 385, endPoint x: 316, endPoint y: 382, distance: 7.8
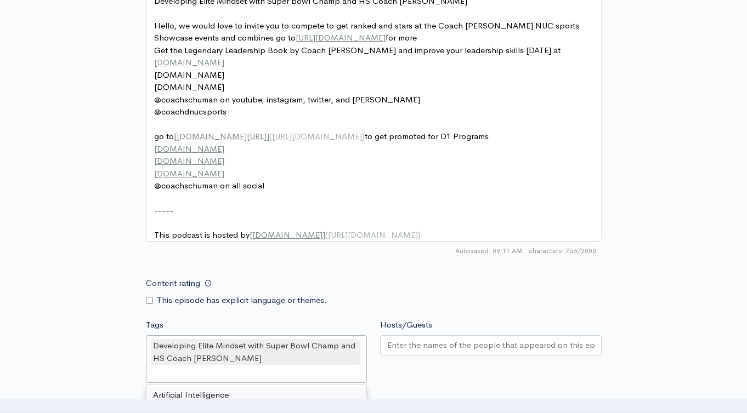
scroll to position [0, 0]
click at [482, 350] on input "Hosts/Guests" at bounding box center [490, 345] width 207 height 13
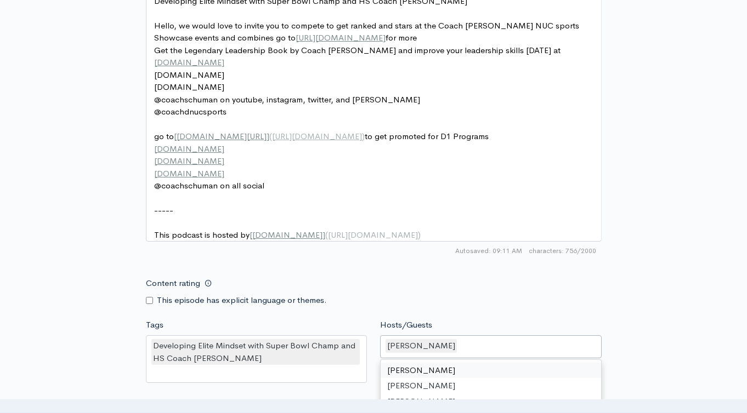
drag, startPoint x: 458, startPoint y: 378, endPoint x: 529, endPoint y: 346, distance: 78.3
type input "dere"
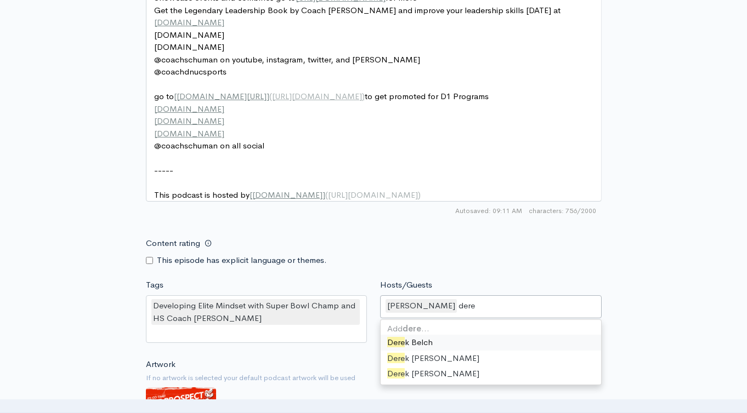
scroll to position [829, 0]
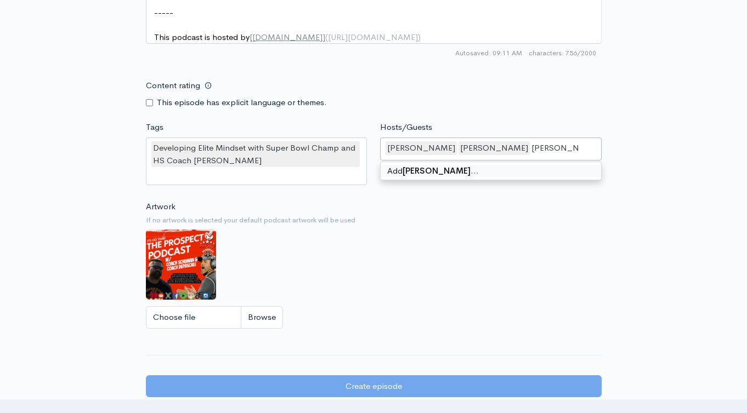
type input "[PERSON_NAME]"
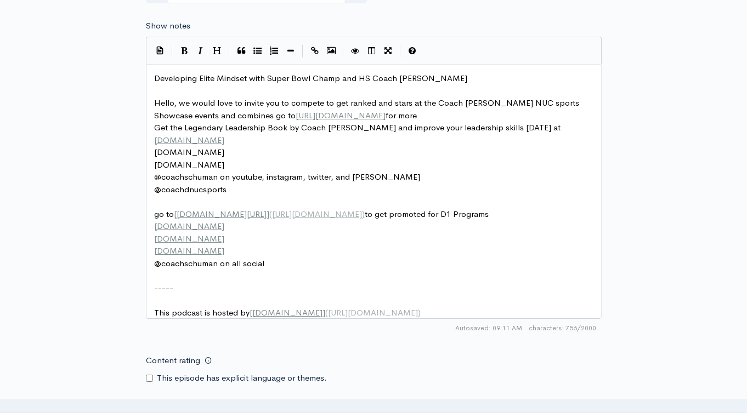
scroll to position [963, 0]
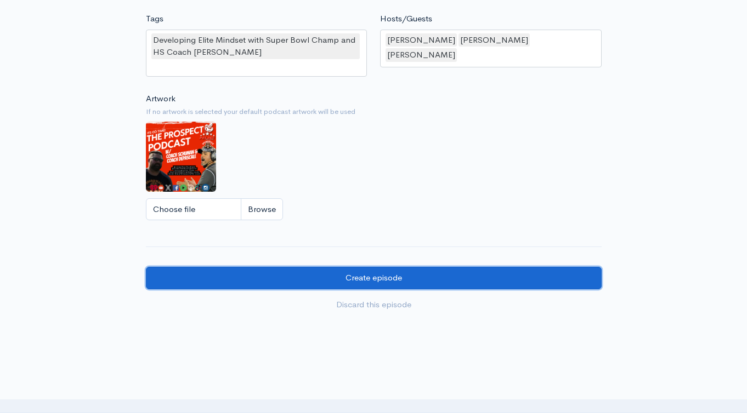
click at [490, 288] on input "Create episode" at bounding box center [374, 278] width 456 height 22
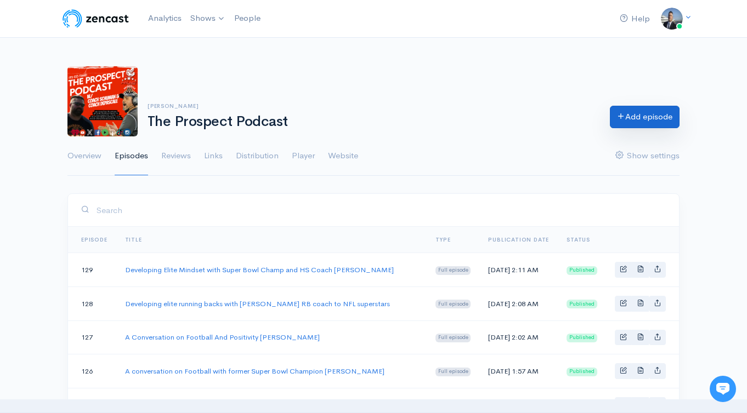
click at [639, 114] on link "Add episode" at bounding box center [645, 117] width 70 height 22
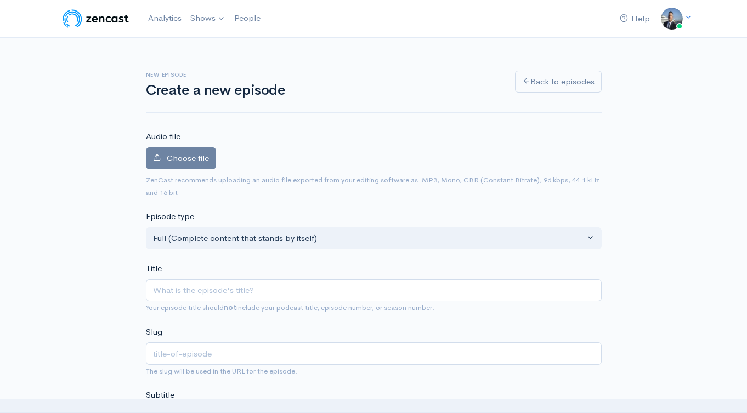
click at [286, 292] on input "Title" at bounding box center [374, 291] width 456 height 22
type input "Talking Elite Baseball Strength and conditioning with UMiami strength coach [PE…"
type input "talking-elite-baseball-strength-and-conditioning-with-umiami-strength-coach-[PE…"
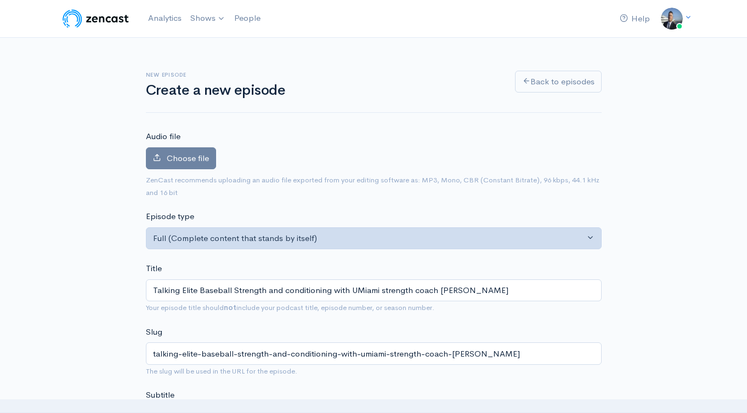
scroll to position [97, 0]
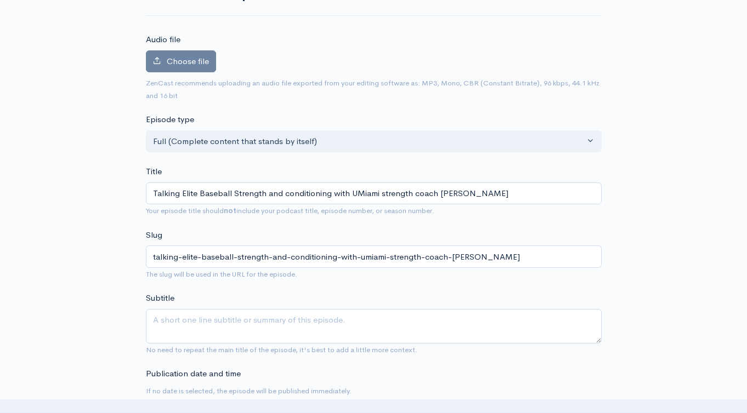
type input "Talking Elite Baseball Strength and conditioning with UMiami strength coach [PE…"
click at [338, 325] on textarea "Subtitle" at bounding box center [374, 326] width 456 height 35
paste textarea "Talking Elite Baseball Strength and conditioning with UMiami strength coach [PE…"
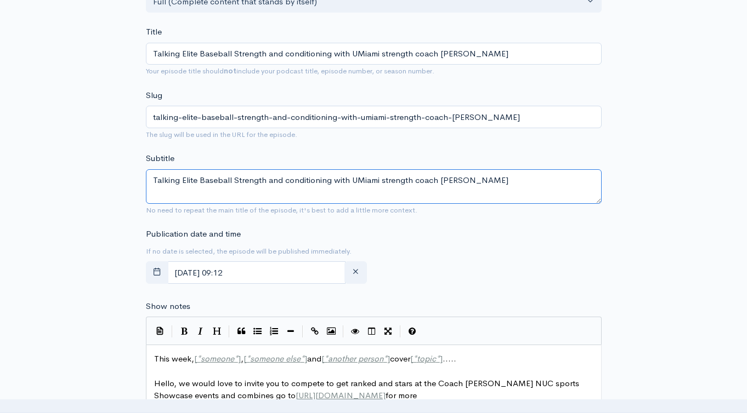
scroll to position [329, 0]
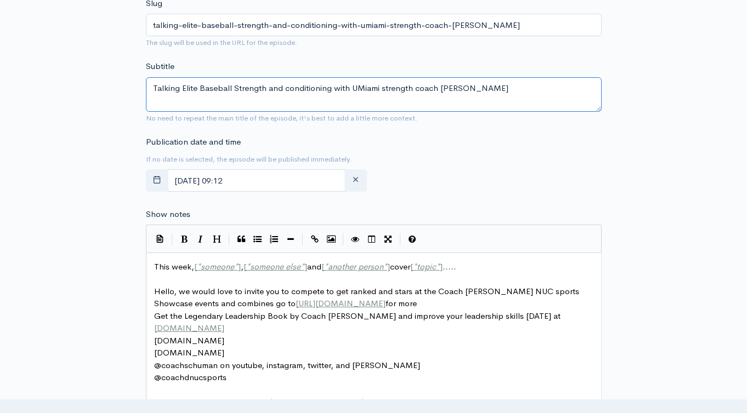
type textarea "Talking Elite Baseball Strength and conditioning with UMiami strength coach [PE…"
click at [261, 270] on span "someone else" at bounding box center [275, 266] width 50 height 10
type textarea "This week, [*someone*], [*someone else*] and [*another person*] cover [*topic*]…"
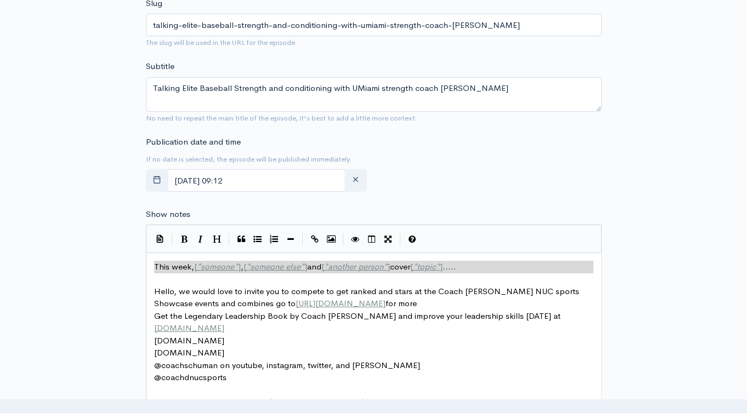
paste textarea
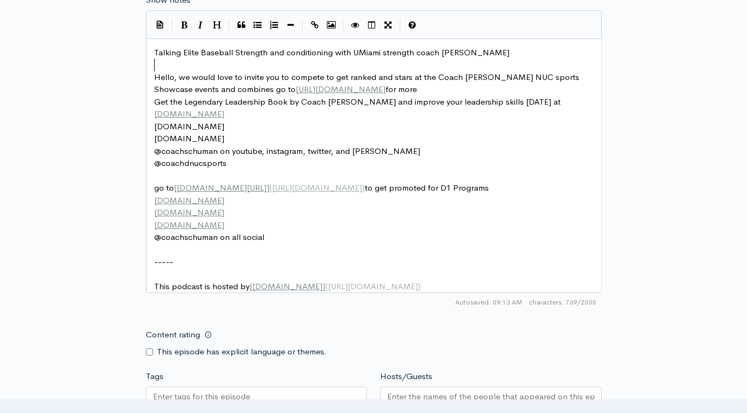
scroll to position [681, 0]
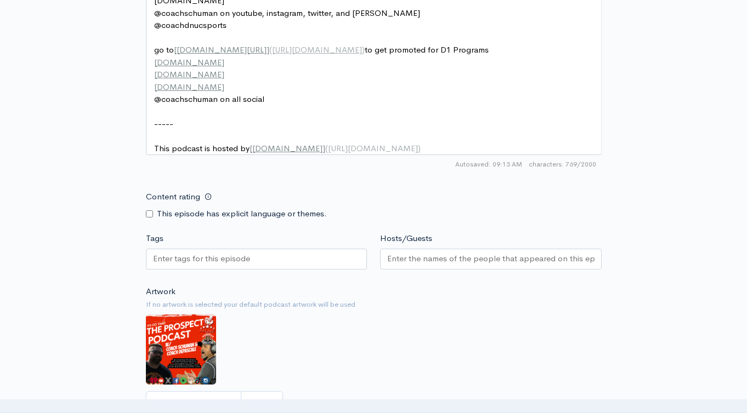
click at [281, 270] on div at bounding box center [256, 259] width 221 height 21
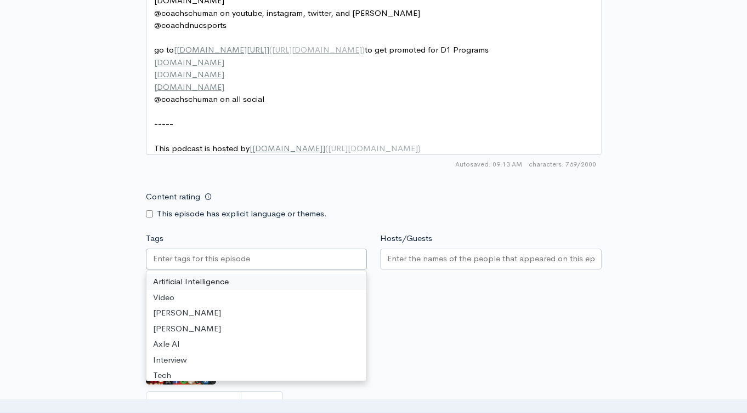
paste input "Talking Elite Baseball Strength and conditioning with UMiami strength coach [PE…"
type input "Talking Elite Baseball Strength and conditioning with UMiami strength coach [PE…"
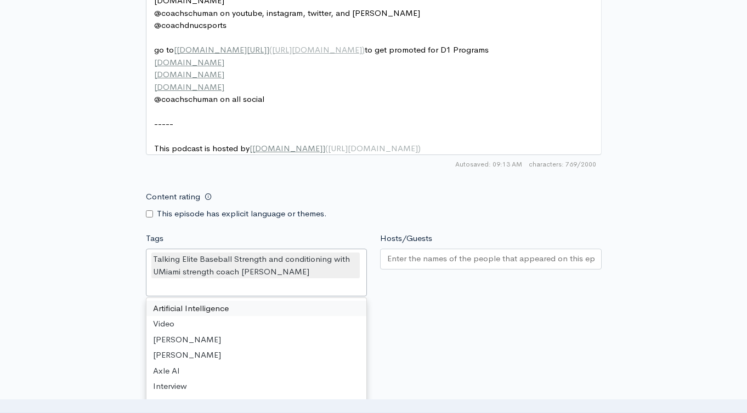
scroll to position [0, 0]
click at [416, 265] on input "Hosts/Guests" at bounding box center [490, 259] width 207 height 13
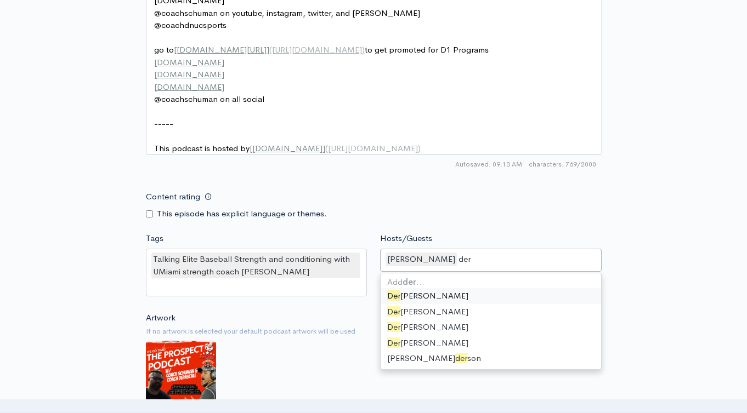
type input "dere"
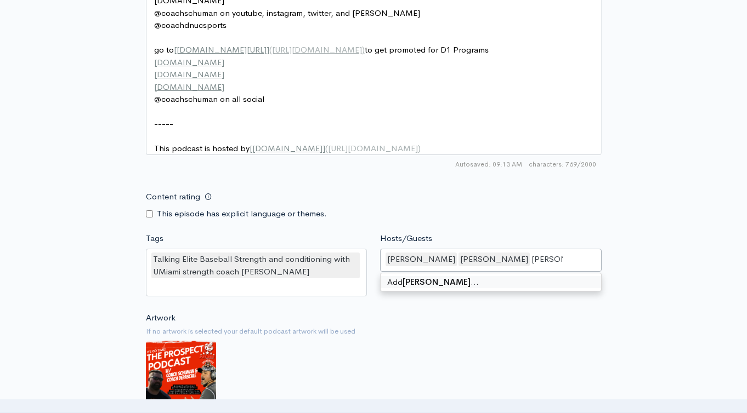
type input "[PERSON_NAME]"
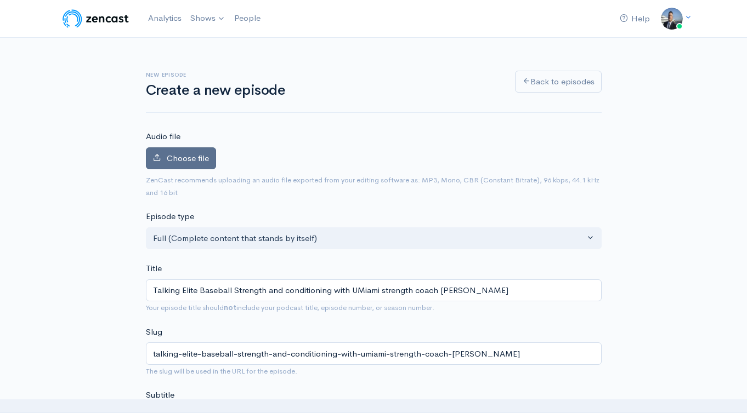
click at [180, 162] on span "Choose file" at bounding box center [188, 158] width 42 height 10
click at [0, 0] on input "Choose file" at bounding box center [0, 0] width 0 height 0
click at [177, 159] on span "Choose file" at bounding box center [188, 158] width 42 height 10
click at [0, 0] on input "Choose file" at bounding box center [0, 0] width 0 height 0
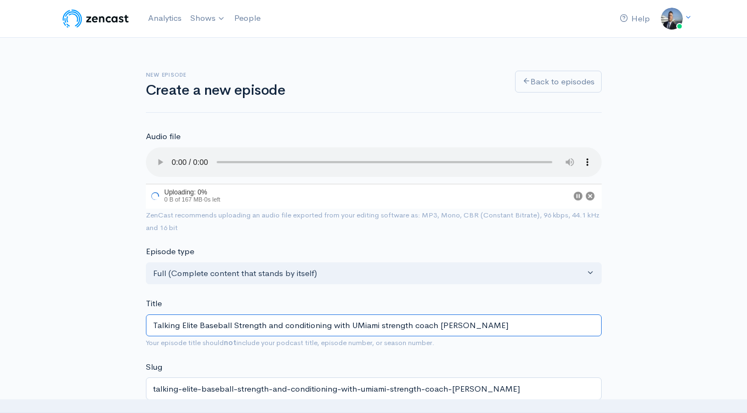
click at [458, 327] on input "Talking Elite Baseball Strength and conditioning with UMiami strength coach [PE…" at bounding box center [374, 326] width 456 height 22
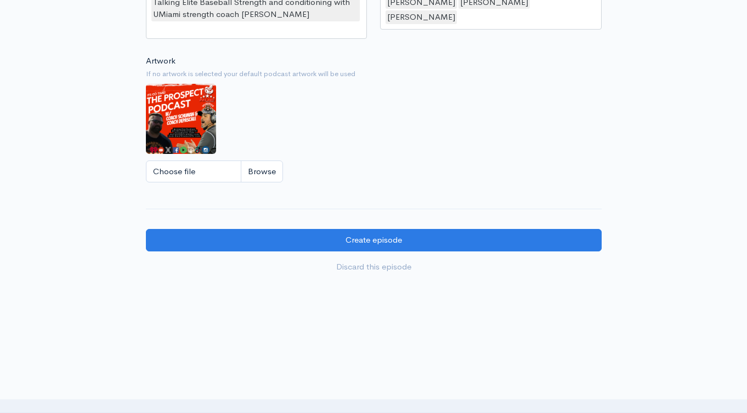
scroll to position [1029, 0]
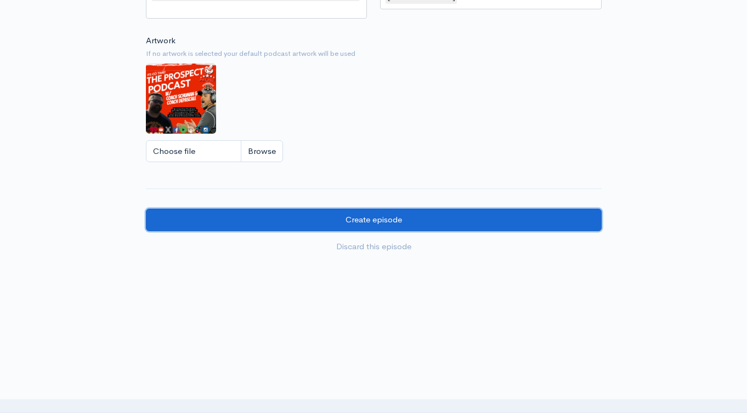
click at [416, 226] on input "Create episode" at bounding box center [374, 220] width 456 height 22
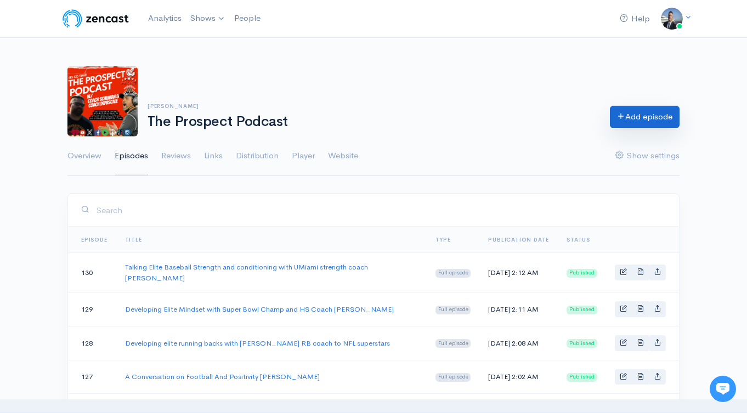
click at [630, 116] on link "Add episode" at bounding box center [645, 117] width 70 height 22
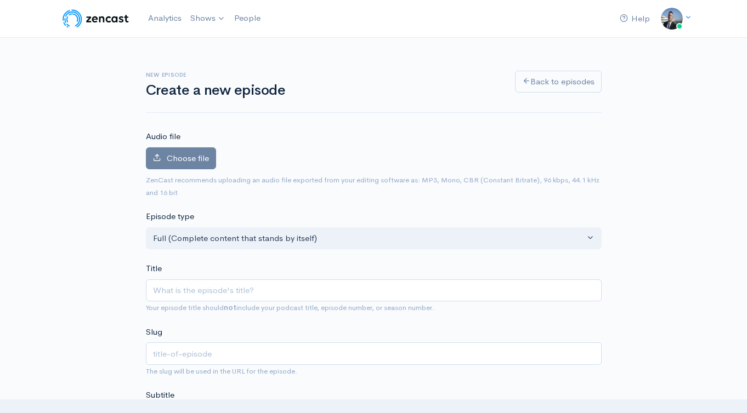
click at [230, 294] on input "Title" at bounding box center [374, 291] width 456 height 22
type input "Athletic Trainers providing next level treatment for athletes with [PERSON_NAME…"
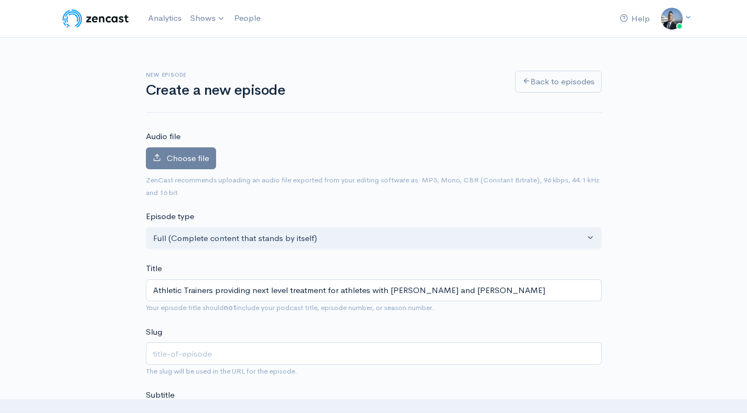
type input "athletic-trainers-providing-next-level-treatment-for-athletes-with-john-and-lyn…"
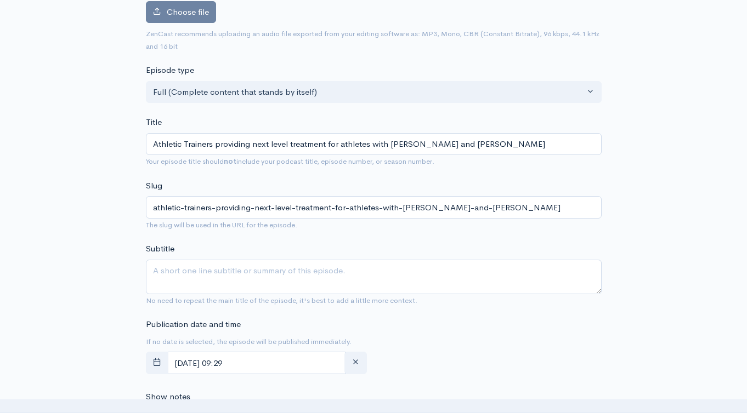
scroll to position [213, 0]
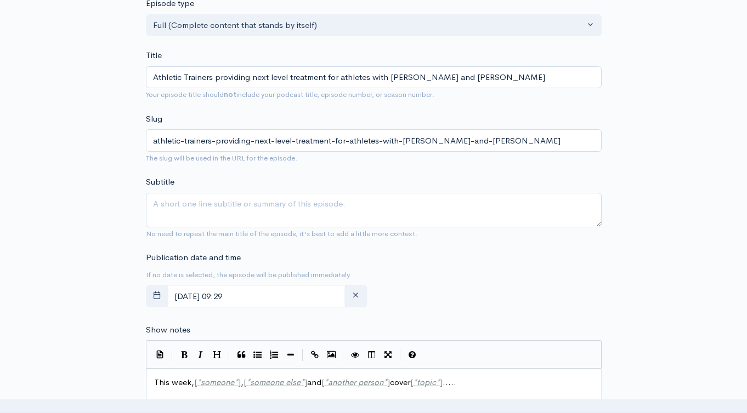
type input "Athletic Trainers providing next level treatment for athletes with [PERSON_NAME…"
click at [287, 207] on textarea "Subtitle" at bounding box center [374, 210] width 456 height 35
paste textarea "Athletic Trainers providing next level treatment for athletes with [PERSON_NAME…"
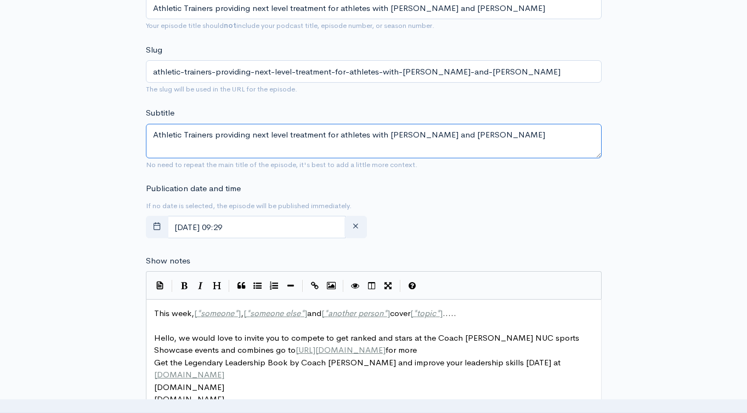
scroll to position [427, 0]
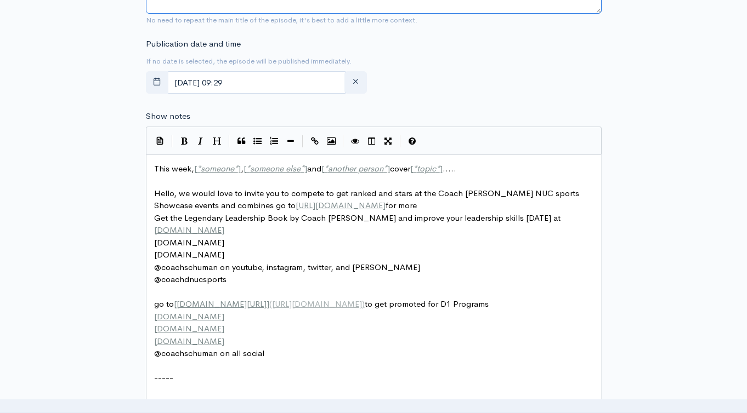
type textarea "Athletic Trainers providing next level treatment for athletes with [PERSON_NAME…"
click at [176, 167] on span "This week, [ * someone * ] , [ * someone else * ] and [ * another person * ] co…" at bounding box center [305, 168] width 302 height 10
type textarea "This week, [*someone*], [*someone else*] and [*another person*] cover [*topic*]…"
paste textarea
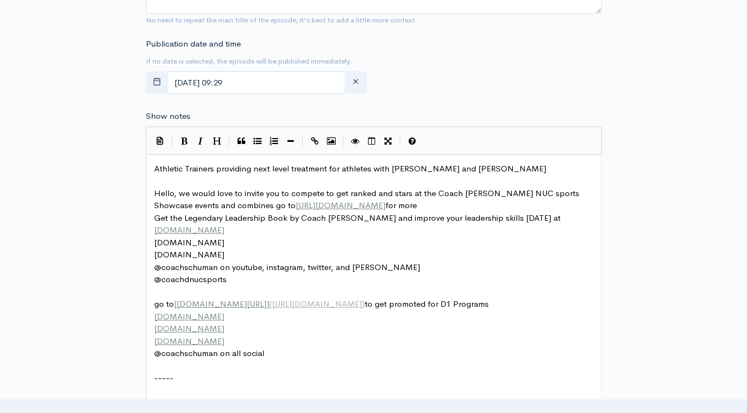
scroll to position [658, 0]
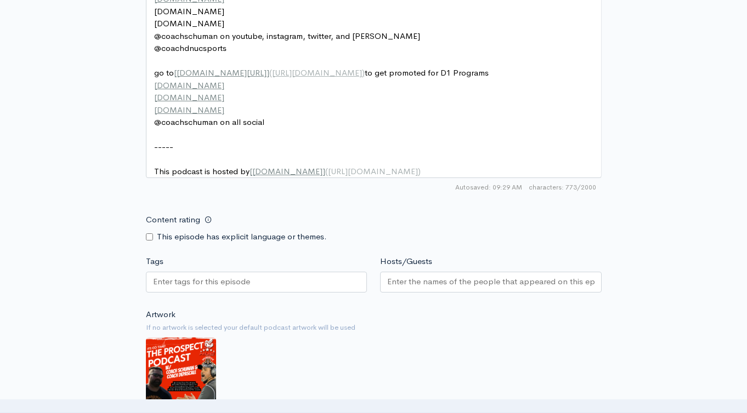
click at [284, 293] on div at bounding box center [256, 282] width 221 height 21
paste input "Athletic Trainers providing next level treatment for athletes with [PERSON_NAME…"
type input "Athletic Trainers providing next level treatment for athletes with [PERSON_NAME…"
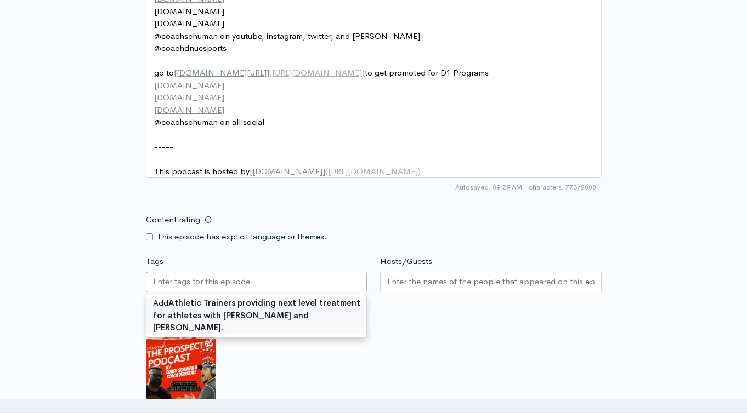
scroll to position [0, 0]
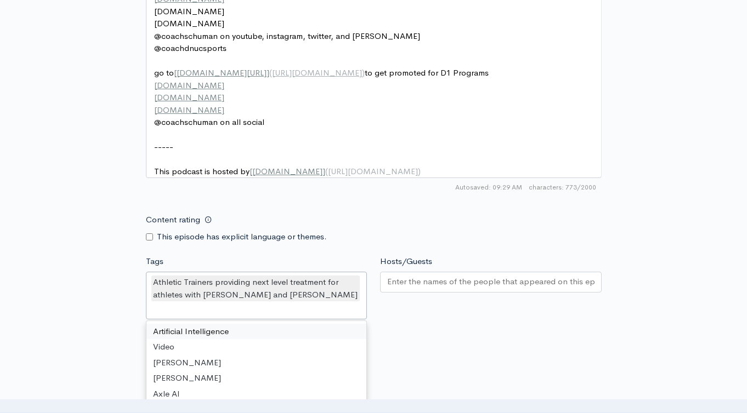
click at [433, 288] on input "Hosts/Guests" at bounding box center [490, 282] width 207 height 13
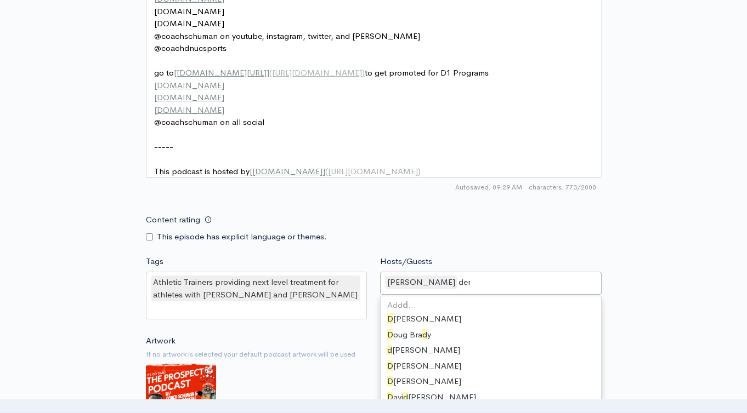
type input "dere"
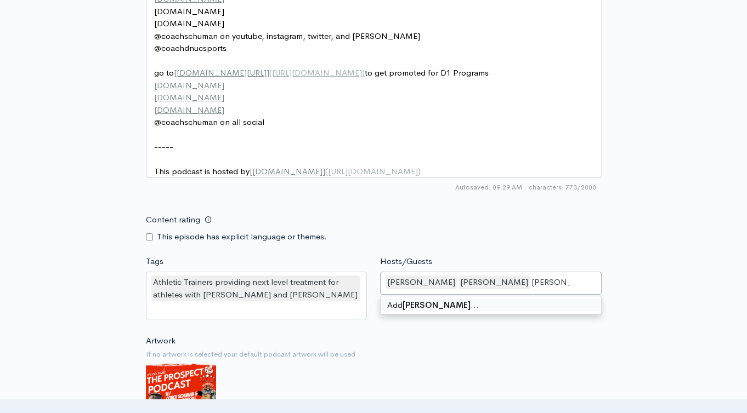
type input "[PERSON_NAME]"
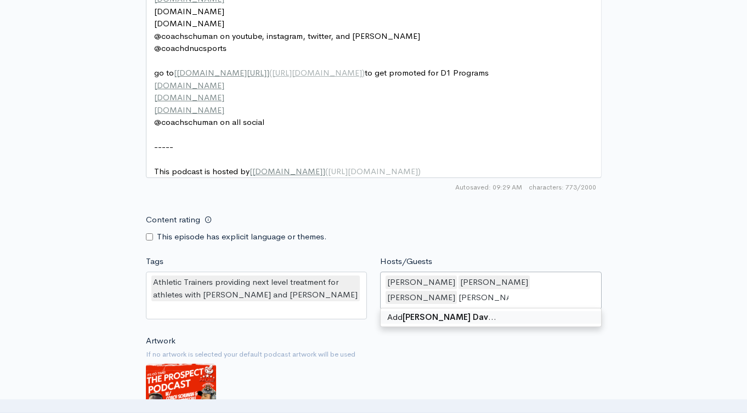
type input "[PERSON_NAME]"
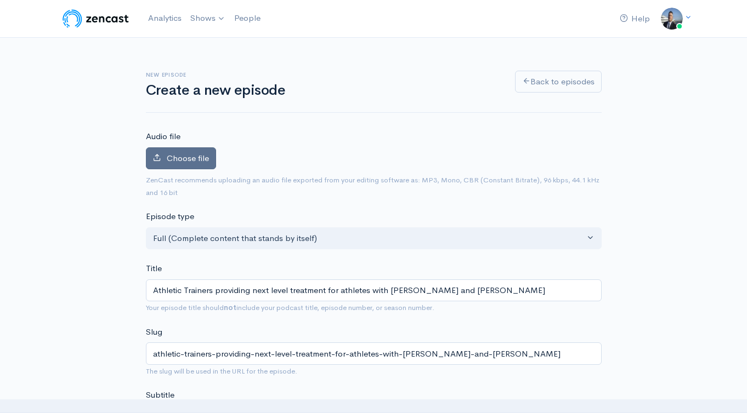
click at [184, 156] on span "Choose file" at bounding box center [188, 158] width 42 height 10
click at [0, 0] on input "Choose file" at bounding box center [0, 0] width 0 height 0
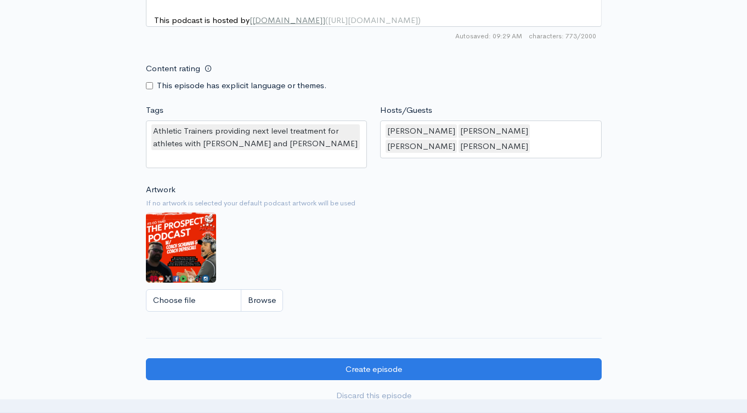
scroll to position [1029, 0]
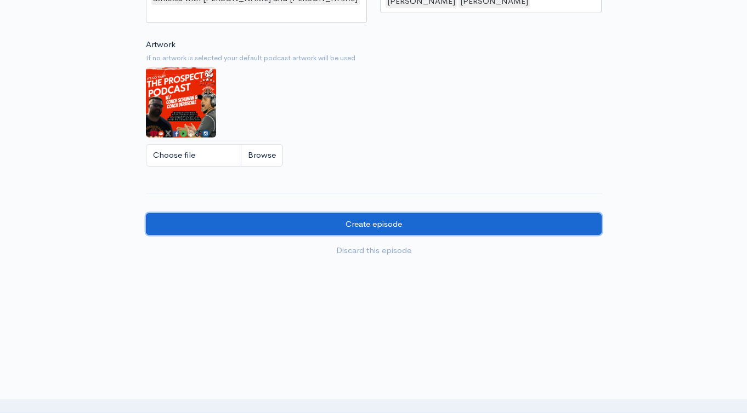
click at [376, 217] on input "Create episode" at bounding box center [374, 224] width 456 height 22
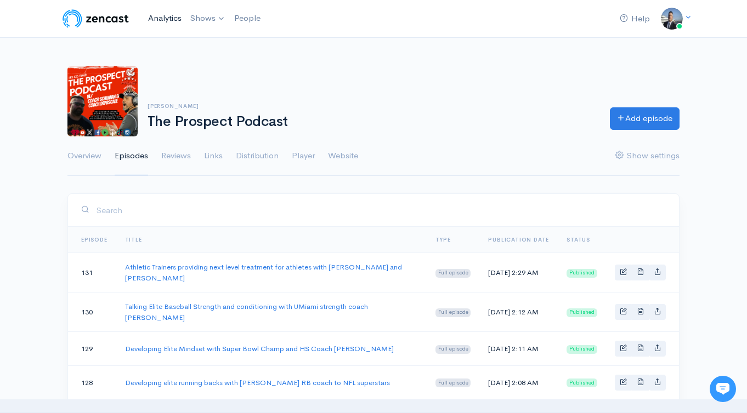
click at [162, 14] on link "Analytics" at bounding box center [165, 19] width 42 height 24
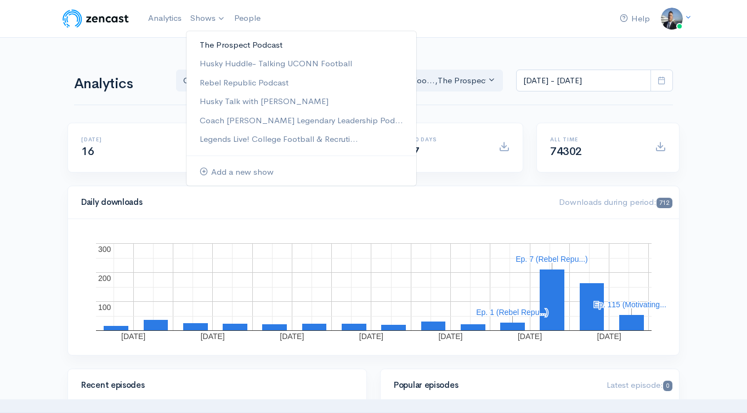
click at [224, 46] on link "The Prospect Podcast" at bounding box center [301, 45] width 230 height 19
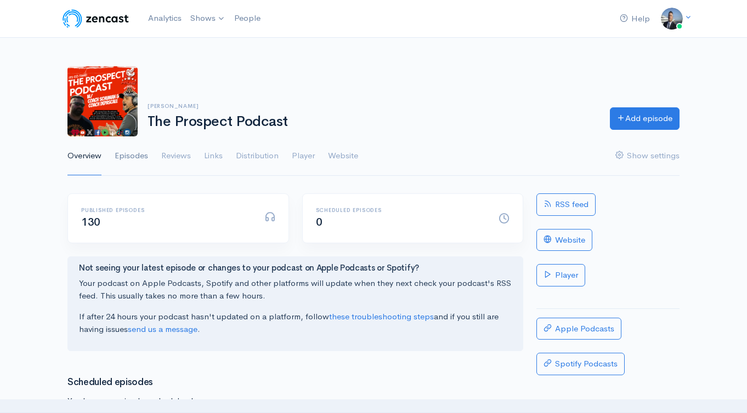
click at [131, 155] on link "Episodes" at bounding box center [131, 156] width 33 height 39
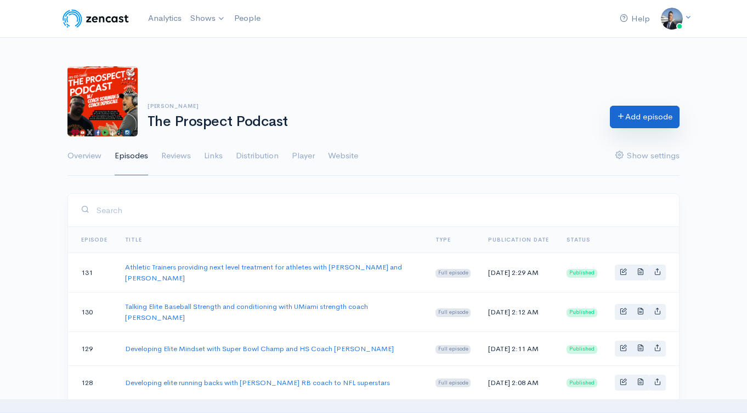
click at [618, 124] on link "Add episode" at bounding box center [645, 117] width 70 height 22
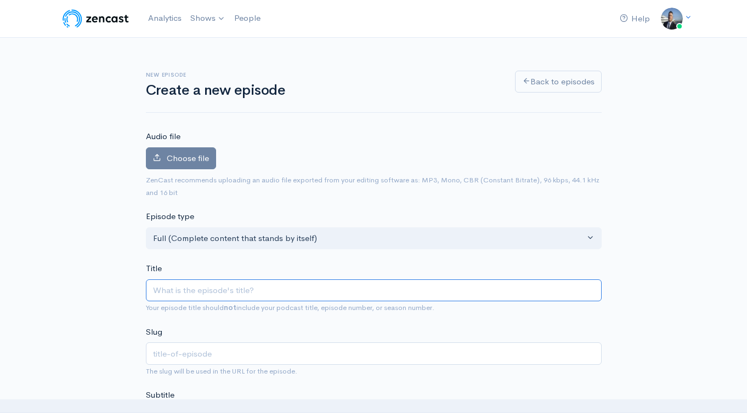
click at [251, 293] on input "Title" at bounding box center [374, 291] width 456 height 22
paste input "Elite offensive line play with [PERSON_NAME]"
type input "Elite offensive line play with [PERSON_NAME]"
type input "elite-offensive-line-play-with-[PERSON_NAME]"
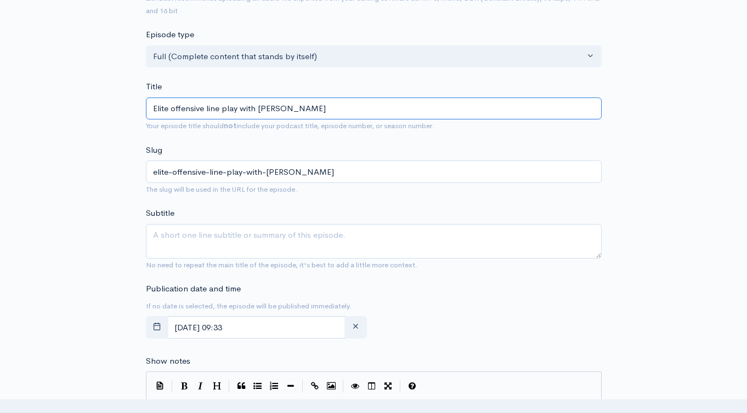
scroll to position [221, 0]
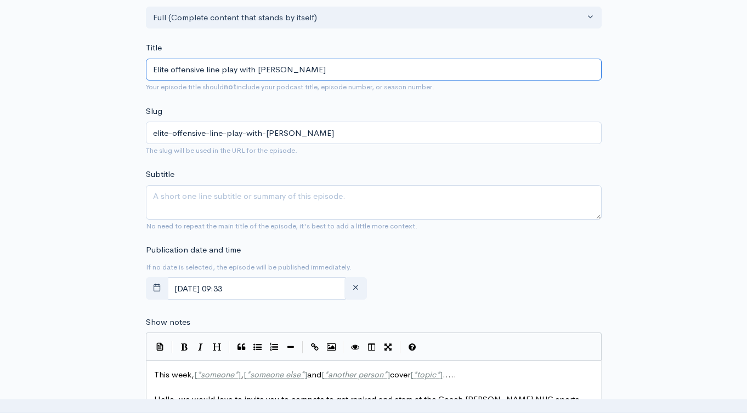
type input "Elite offensive line play with [PERSON_NAME]"
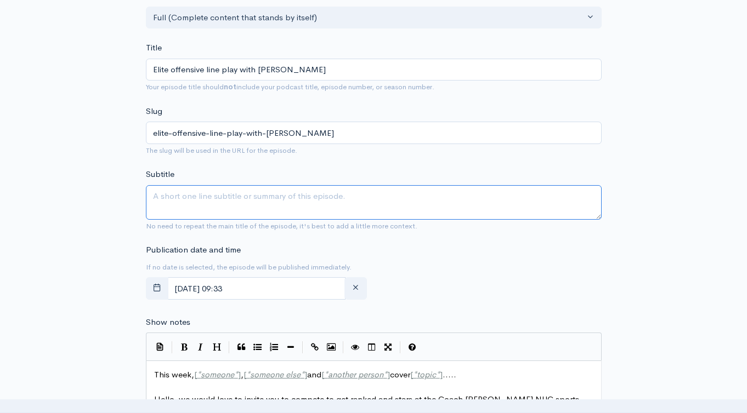
click at [294, 206] on textarea "Subtitle" at bounding box center [374, 202] width 456 height 35
paste textarea "Elite offensive line play with [PERSON_NAME]"
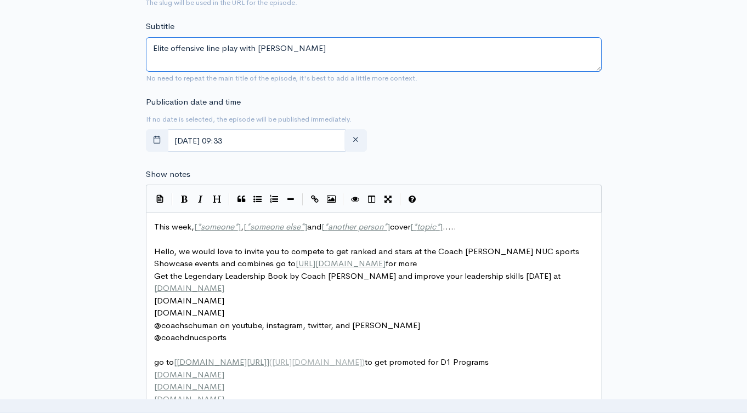
scroll to position [463, 0]
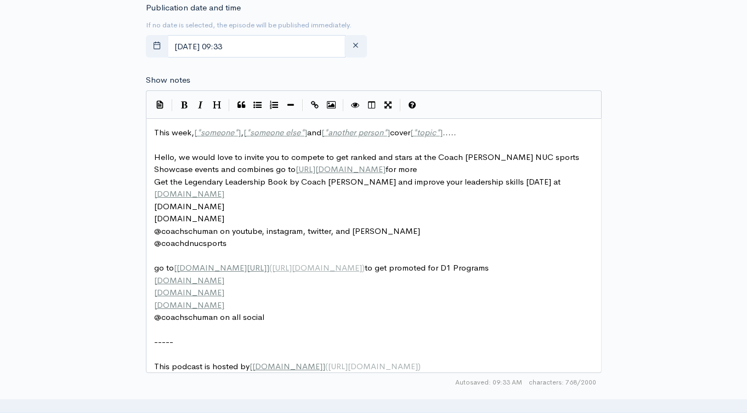
type textarea "Elite offensive line play with [PERSON_NAME]"
click at [246, 128] on span "[" at bounding box center [244, 132] width 3 height 10
type textarea "This week, [*someone*], [*someone else*] and [*another person*] cover [*topic*]…"
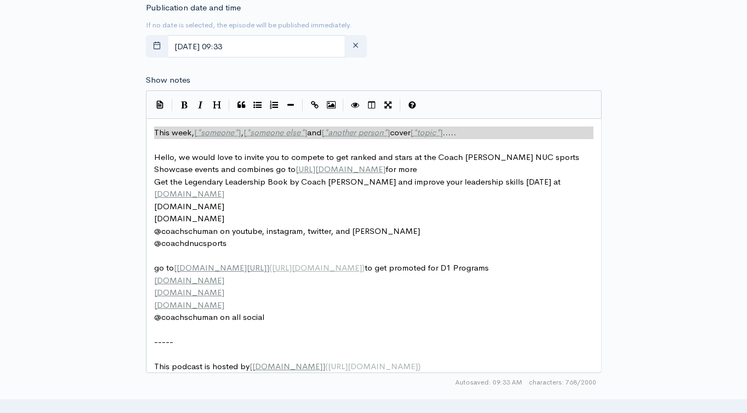
paste textarea
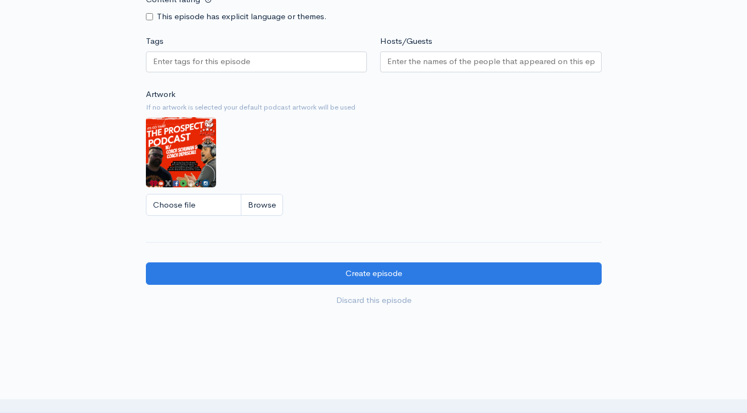
scroll to position [838, 0]
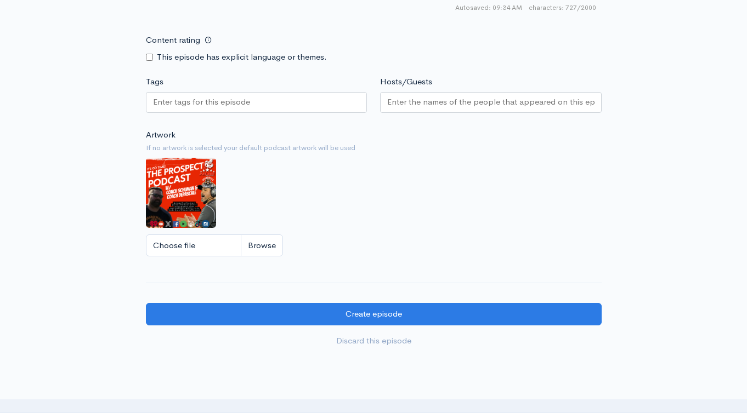
click at [271, 113] on div at bounding box center [256, 102] width 221 height 21
paste input "Elite offensive line play with [PERSON_NAME]"
type input "Elite offensive line play with [PERSON_NAME]"
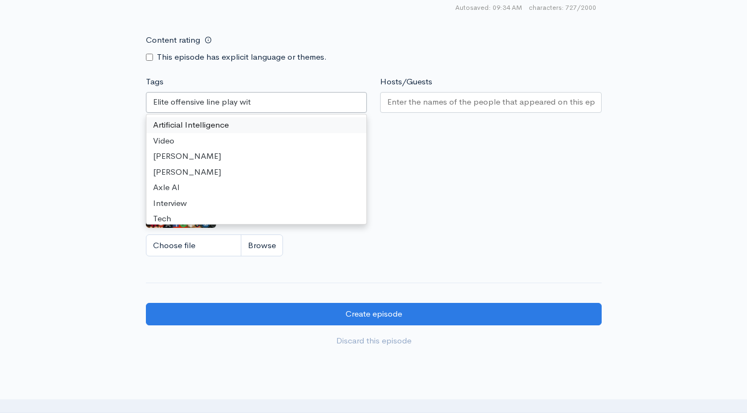
scroll to position [0, 0]
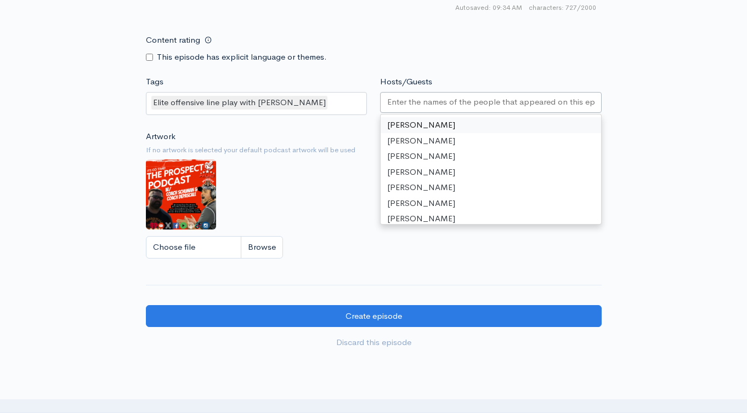
click at [424, 109] on input "Hosts/Guests" at bounding box center [490, 102] width 207 height 13
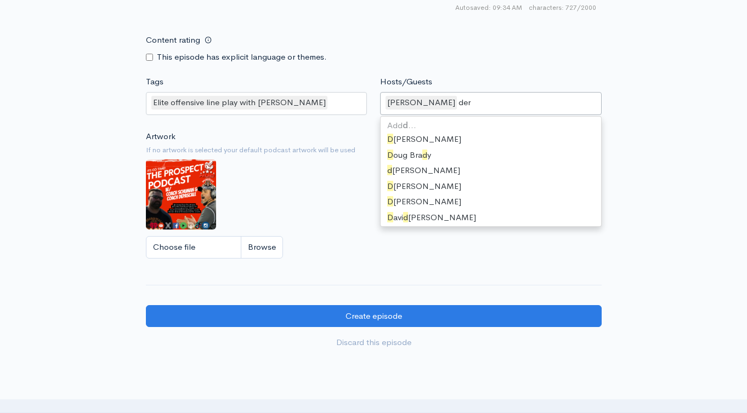
type input "dere"
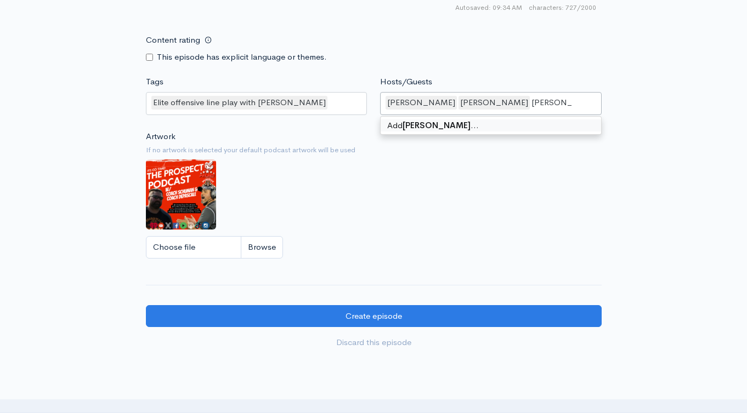
type input "Frank Guifre"
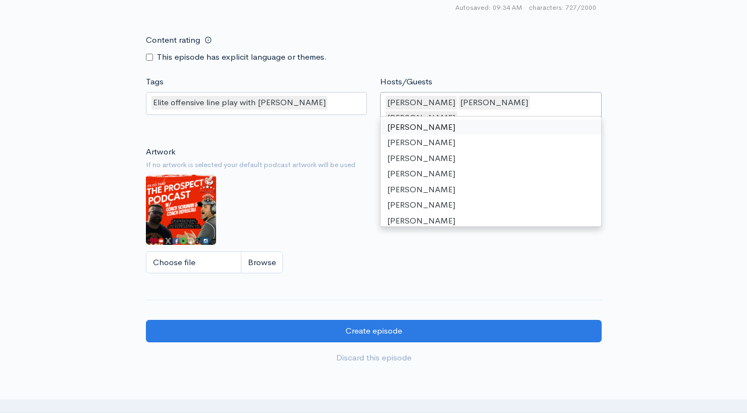
drag, startPoint x: 660, startPoint y: 111, endPoint x: 652, endPoint y: 121, distance: 12.9
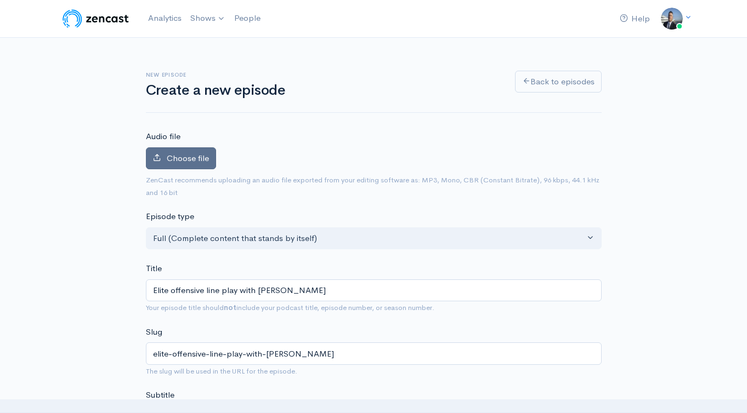
click at [183, 166] on label "Choose file" at bounding box center [181, 158] width 70 height 22
click at [0, 0] on input "Choose file" at bounding box center [0, 0] width 0 height 0
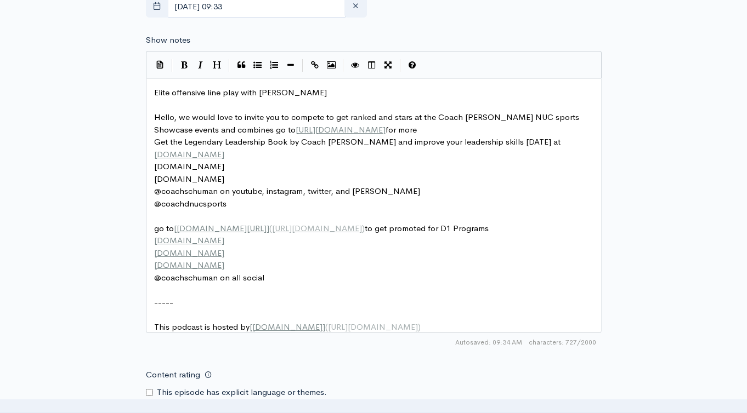
scroll to position [1004, 0]
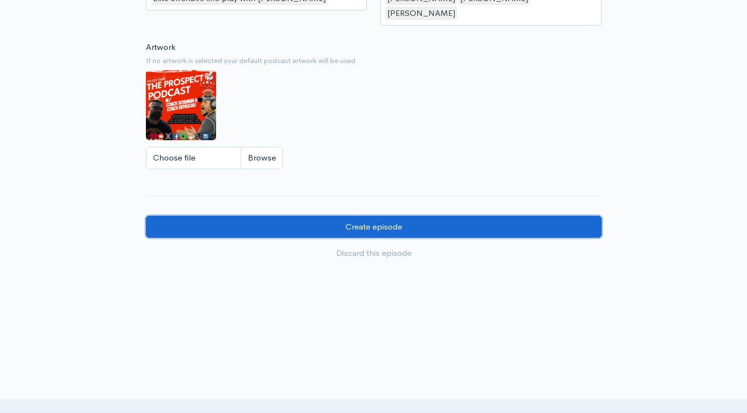
drag, startPoint x: 393, startPoint y: 217, endPoint x: 456, endPoint y: 191, distance: 67.9
click at [393, 217] on input "Create episode" at bounding box center [374, 227] width 456 height 22
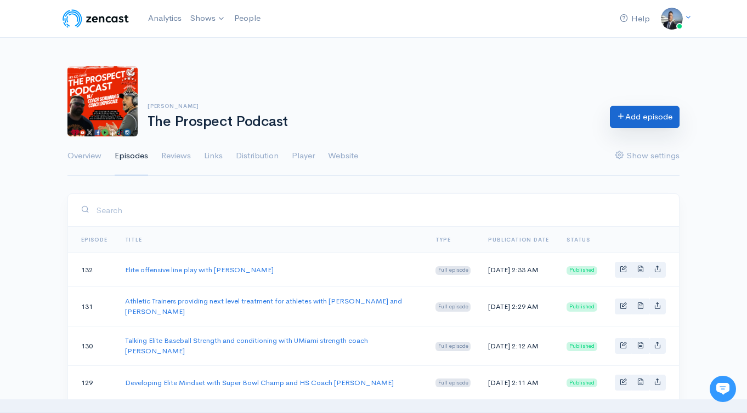
click at [632, 118] on link "Add episode" at bounding box center [645, 117] width 70 height 22
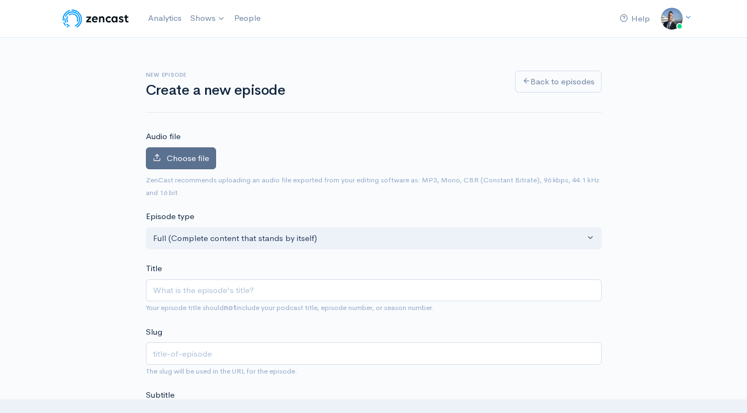
click at [205, 157] on span "Choose file" at bounding box center [188, 158] width 42 height 10
click at [0, 0] on input "Choose file" at bounding box center [0, 0] width 0 height 0
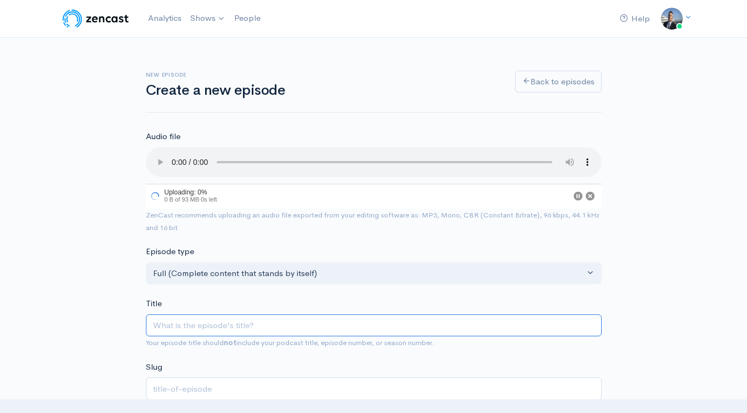
click at [337, 326] on input "Title" at bounding box center [374, 326] width 456 height 22
paste input "Talking JUCO Success with East Mississippi DC Kevie Thompson of Last Chance U"
type input "Talking JUCO Success with East Mississippi DC Kevie Thompson of Last Chance U"
type input "talking-juco-success-with-east-mississippi-dc-kevie-thompson-of-last-chance-u"
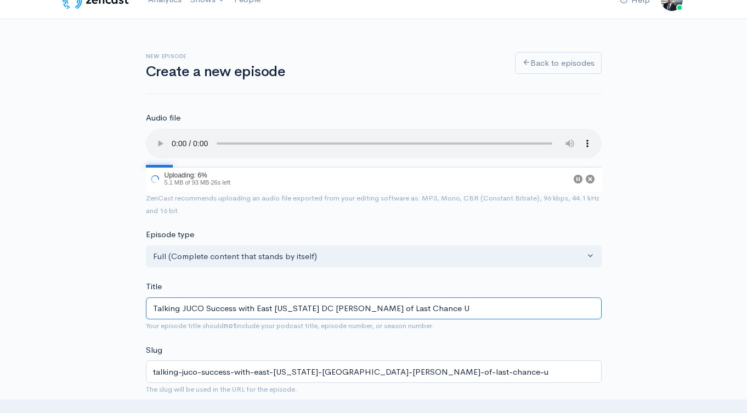
scroll to position [197, 0]
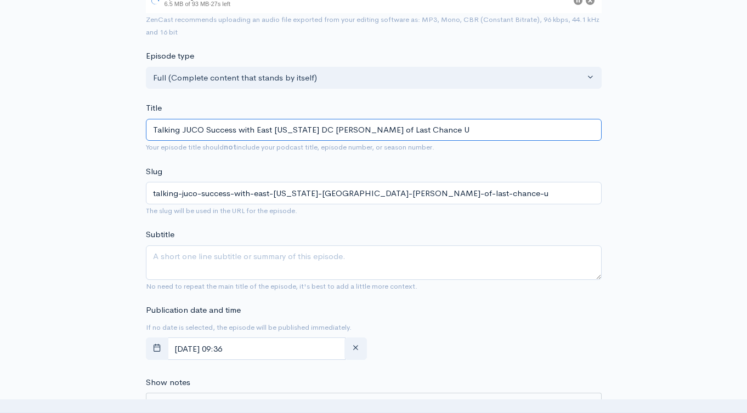
type input "Talking JUCO Success with East Mississippi DC Kevie Thompson of Last Chance U"
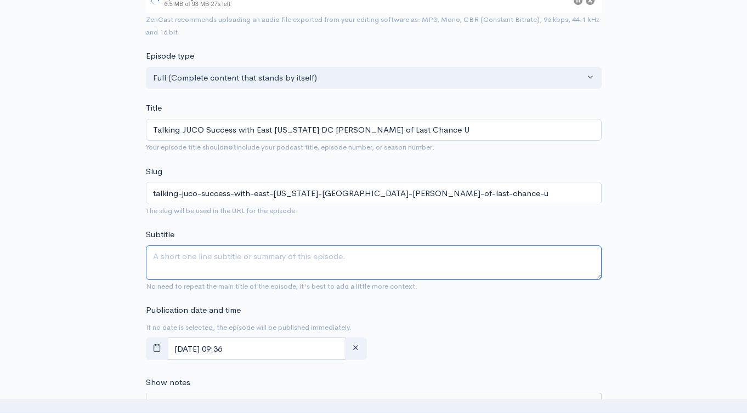
click at [340, 266] on textarea "Subtitle" at bounding box center [374, 263] width 456 height 35
paste textarea "Talking JUCO Success with East Mississippi DC Kevie Thompson of Last Chance U"
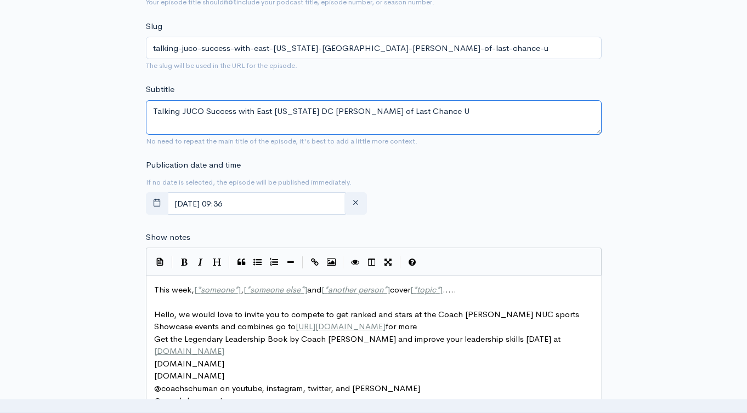
scroll to position [426, 0]
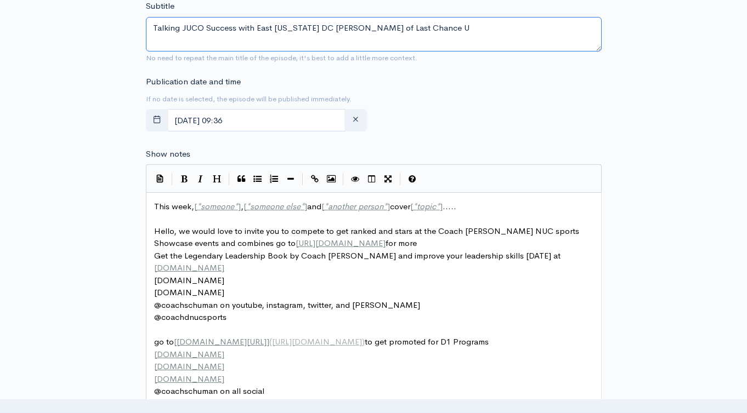
type textarea "Talking JUCO Success with East Mississippi DC Kevie Thompson of Last Chance U"
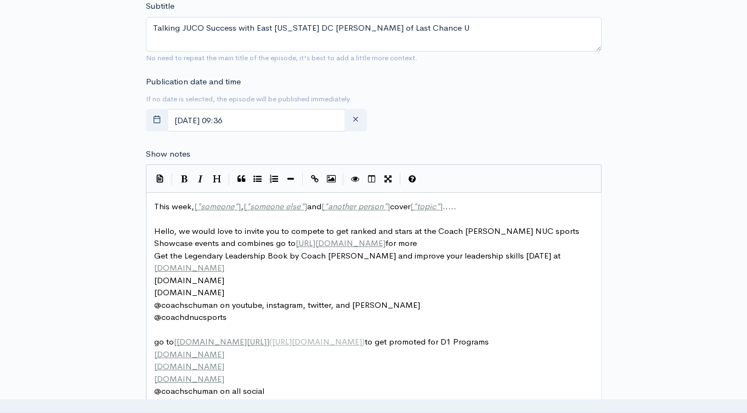
scroll to position [4, 0]
click at [229, 205] on span "someone" at bounding box center [217, 206] width 33 height 10
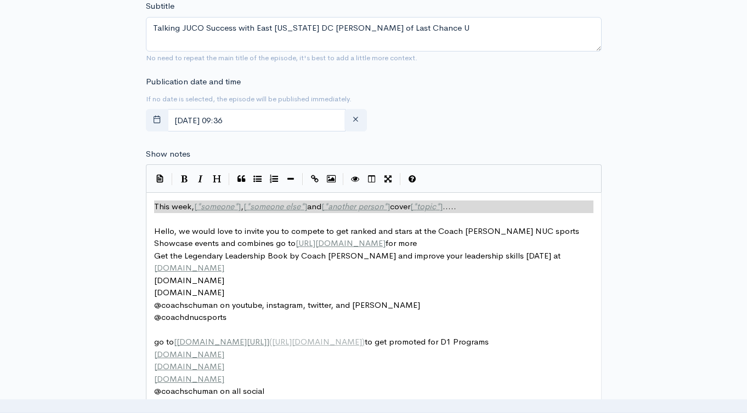
type textarea "v"
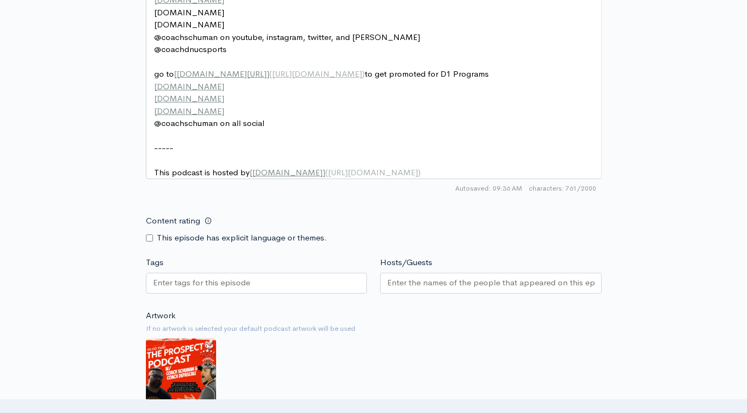
scroll to position [758, 0]
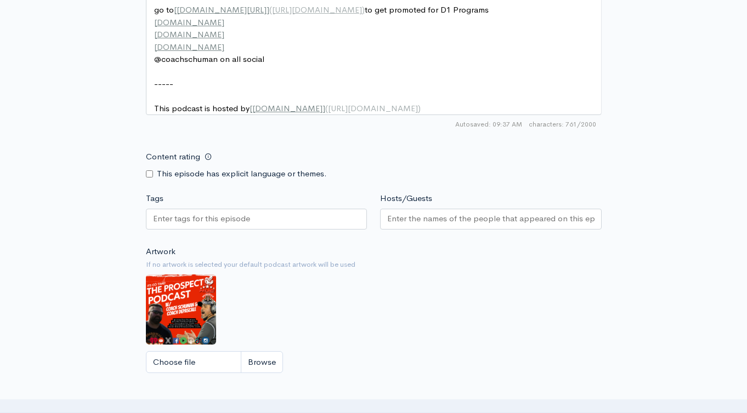
click at [319, 218] on div "Tags" at bounding box center [256, 212] width 235 height 41
click at [318, 225] on div at bounding box center [256, 219] width 221 height 21
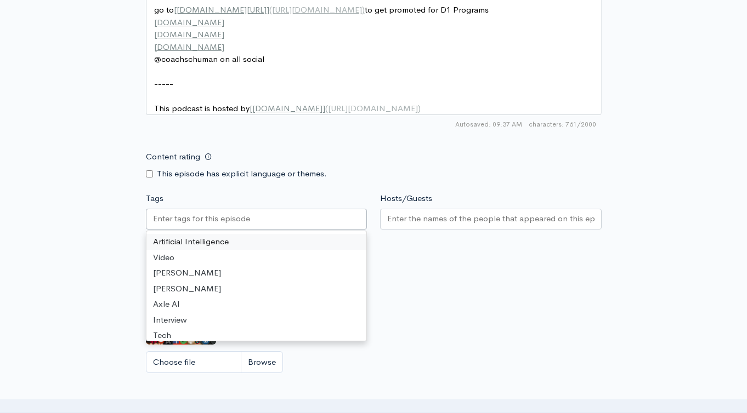
paste input "Talking JUCO Success with East Mississippi DC Kevie Thompson of Last Chance U"
type input "Talking JUCO Success with East Mississippi DC Kevie Thompson of Last Chance U"
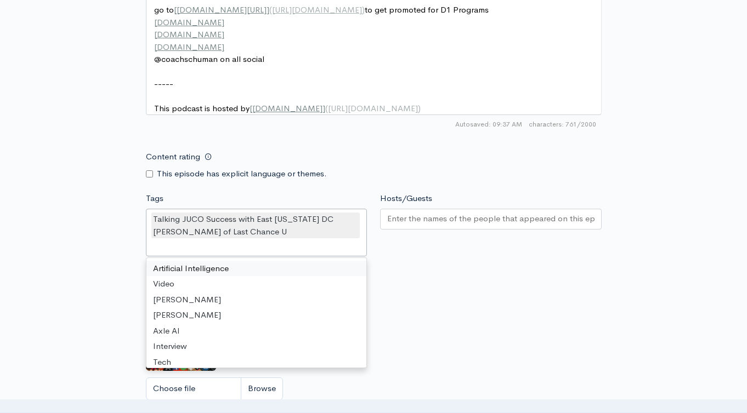
scroll to position [0, 0]
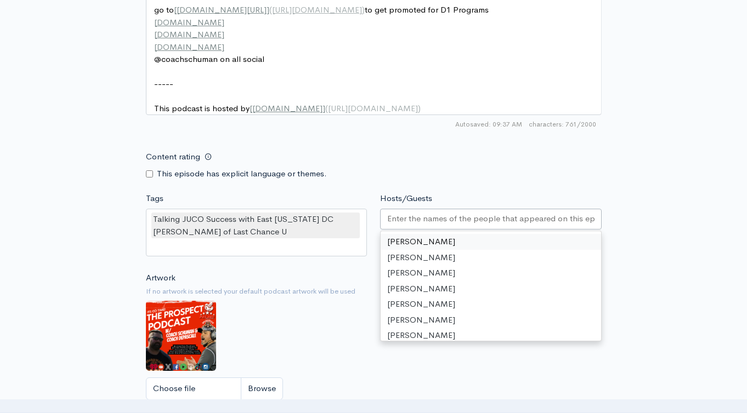
click at [433, 225] on input "Hosts/Guests" at bounding box center [490, 219] width 207 height 13
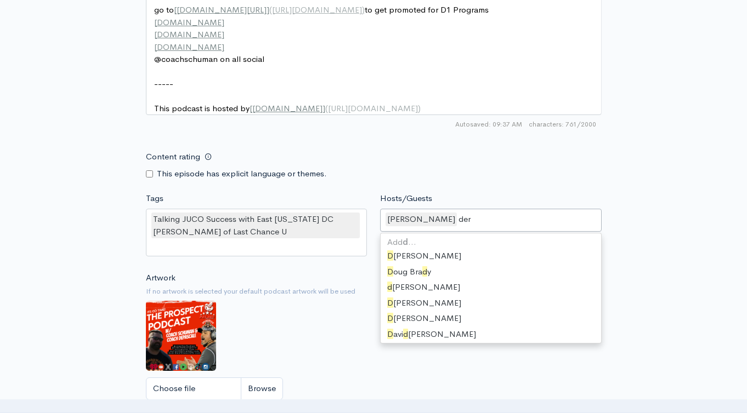
type input "dere"
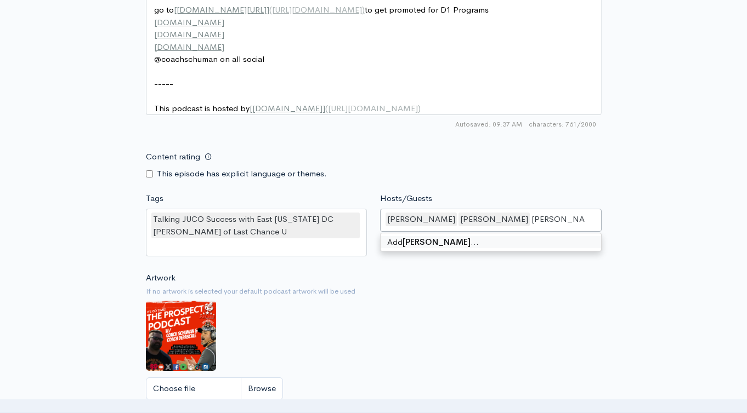
type input "Kevie Thompson"
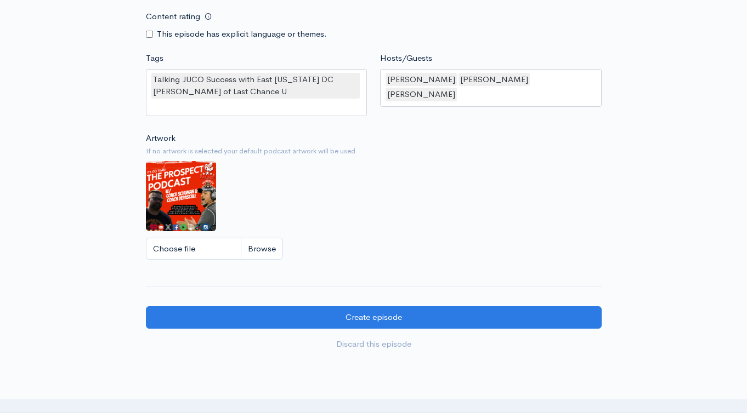
scroll to position [926, 0]
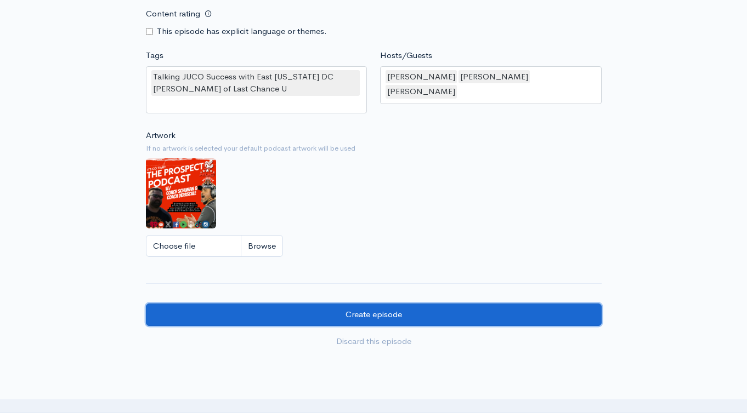
click at [482, 318] on input "Create episode" at bounding box center [374, 315] width 456 height 22
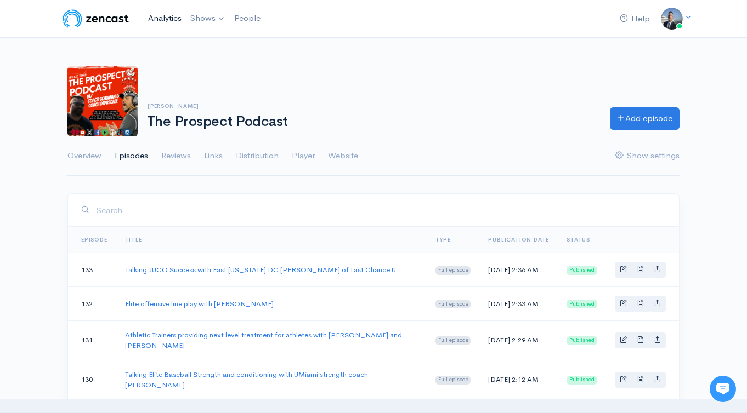
click at [173, 20] on link "Analytics" at bounding box center [165, 19] width 42 height 24
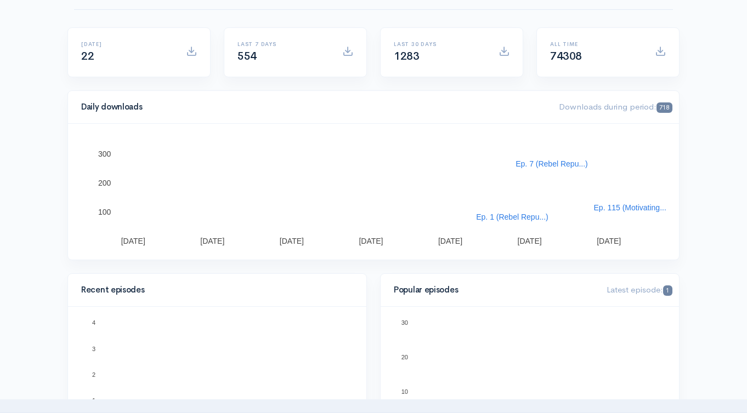
scroll to position [17, 0]
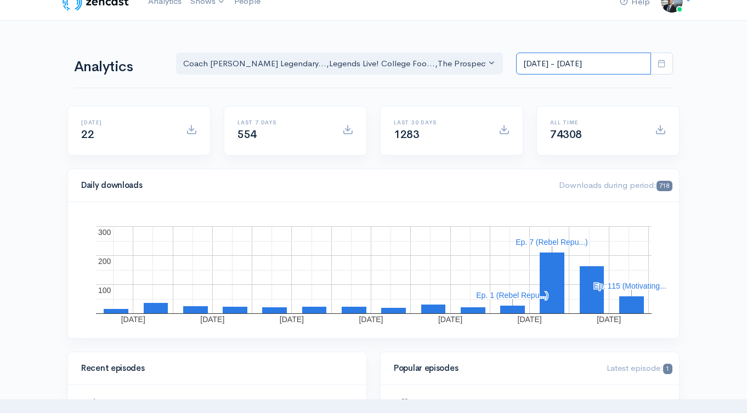
click at [611, 60] on input "[DATE] - [DATE]" at bounding box center [583, 64] width 135 height 22
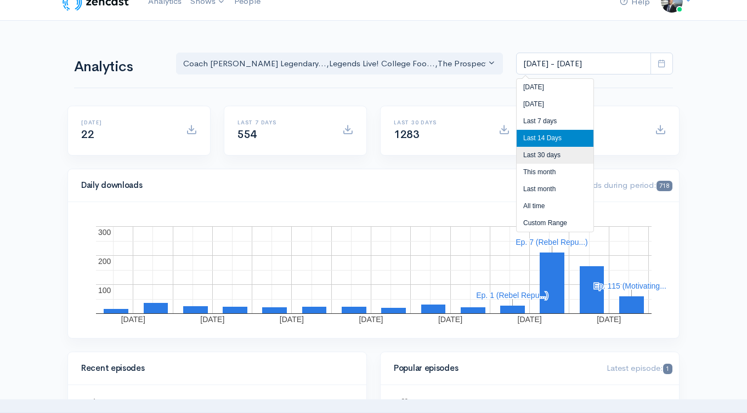
click at [557, 158] on li "Last 30 days" at bounding box center [554, 155] width 77 height 17
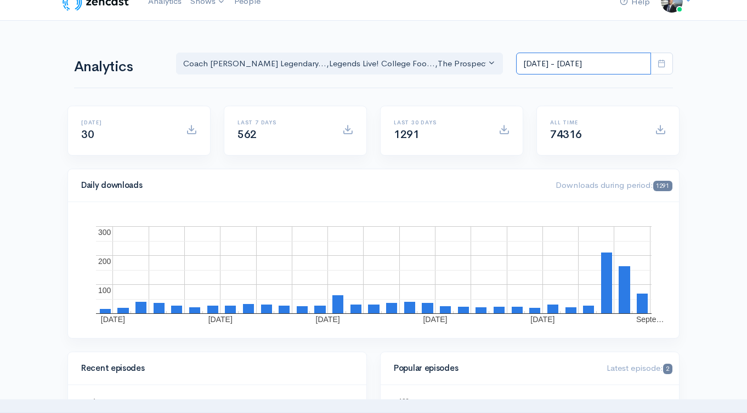
click at [619, 62] on input "Aug 17, 2025 - Sep 15, 2025" at bounding box center [583, 64] width 135 height 22
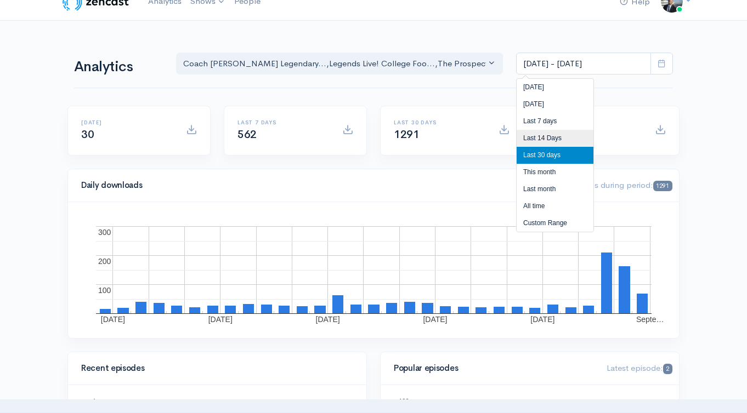
click at [569, 134] on li "Last 14 Days" at bounding box center [554, 138] width 77 height 17
type input "[DATE] - [DATE]"
